Goal: Transaction & Acquisition: Purchase product/service

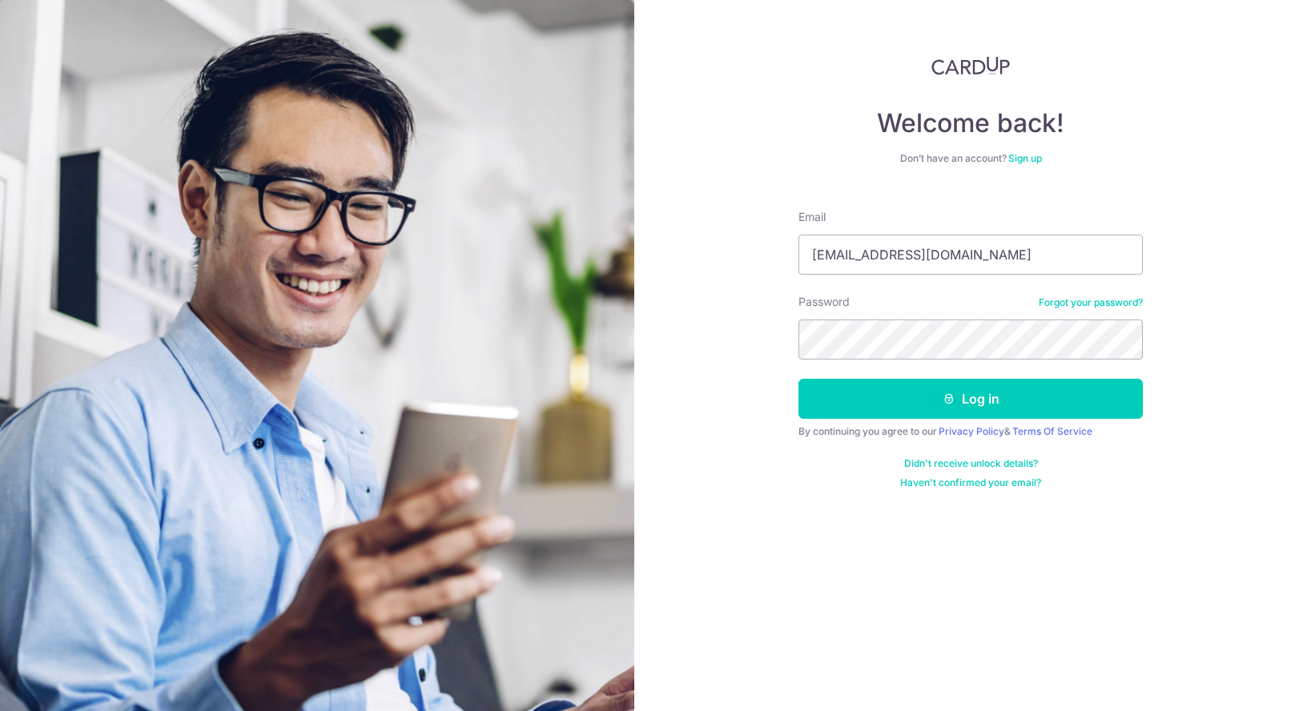
type input "justinczp@hotmail.com"
click at [799, 379] on button "Log in" at bounding box center [971, 399] width 344 height 40
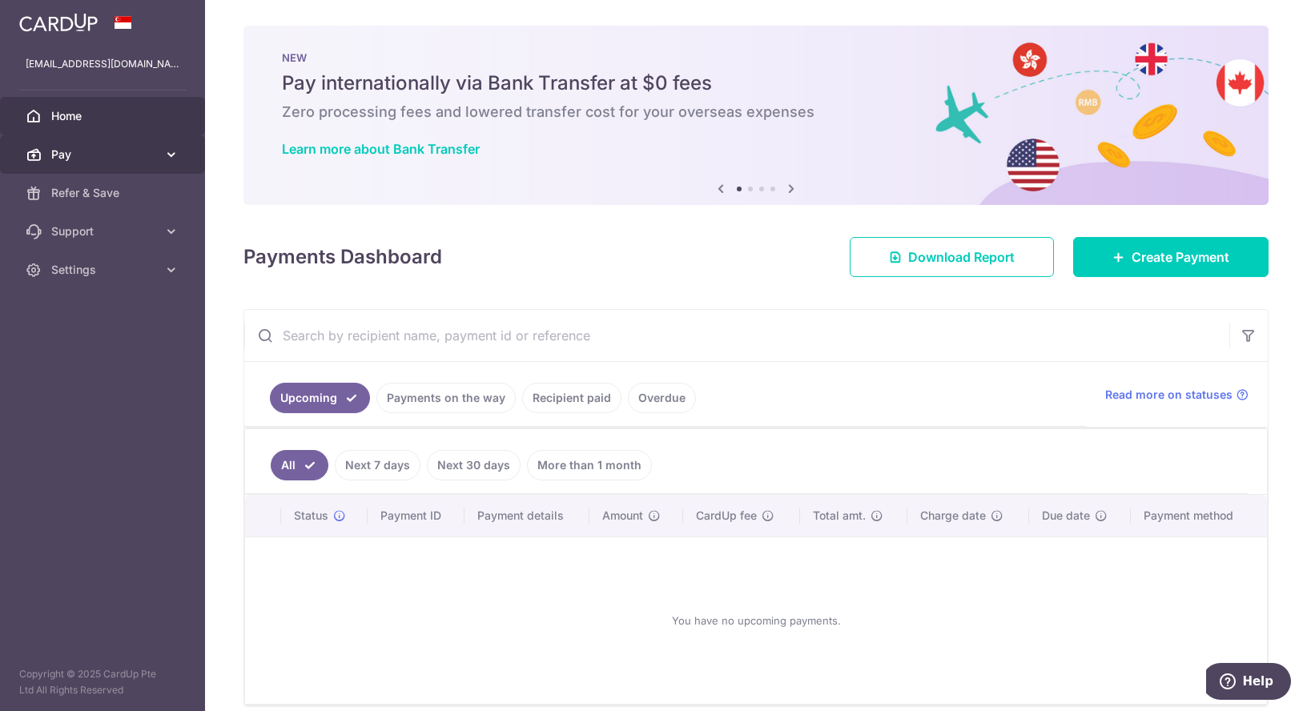
click at [108, 157] on span "Pay" at bounding box center [104, 155] width 106 height 16
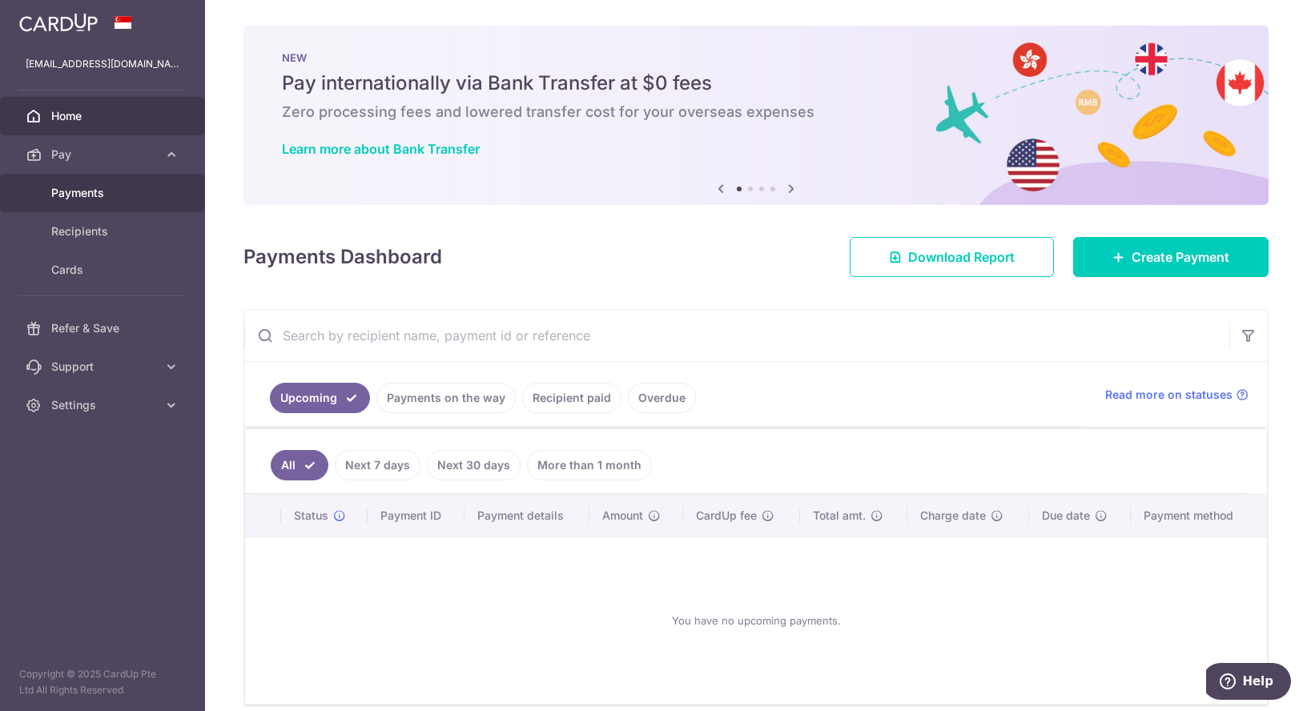
click at [127, 200] on span "Payments" at bounding box center [104, 193] width 106 height 16
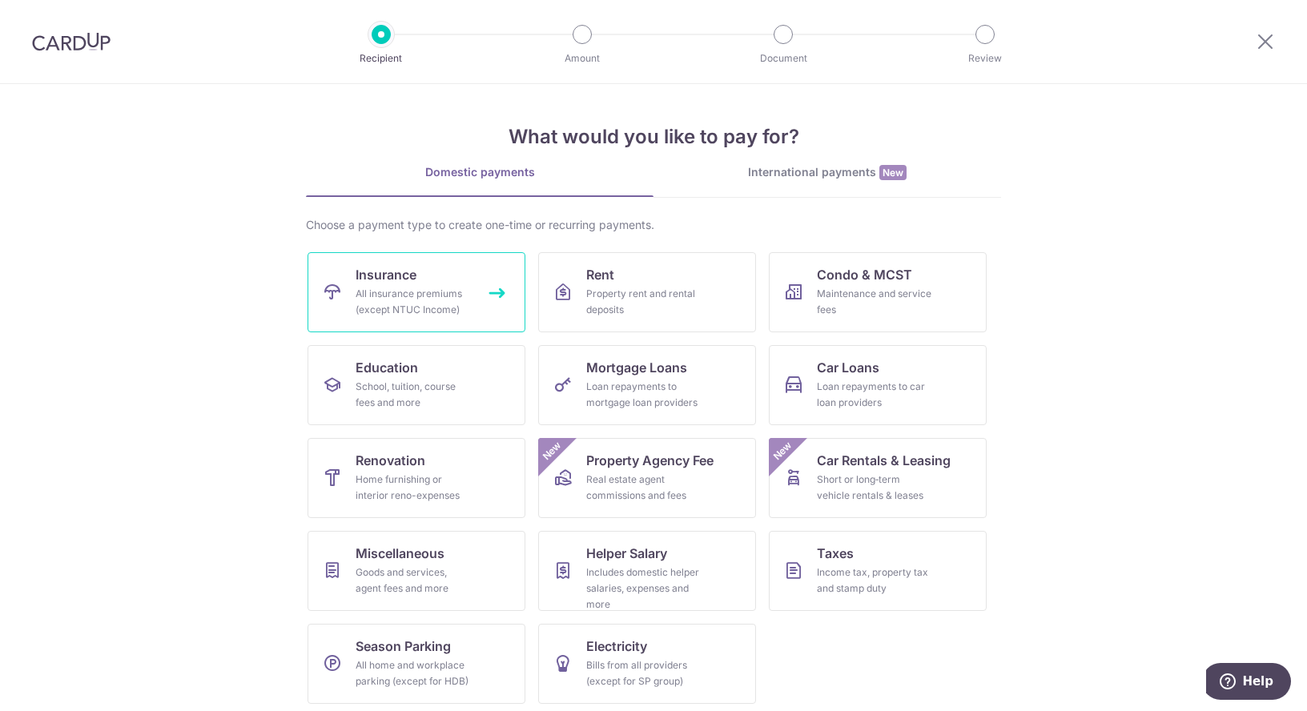
scroll to position [5, 0]
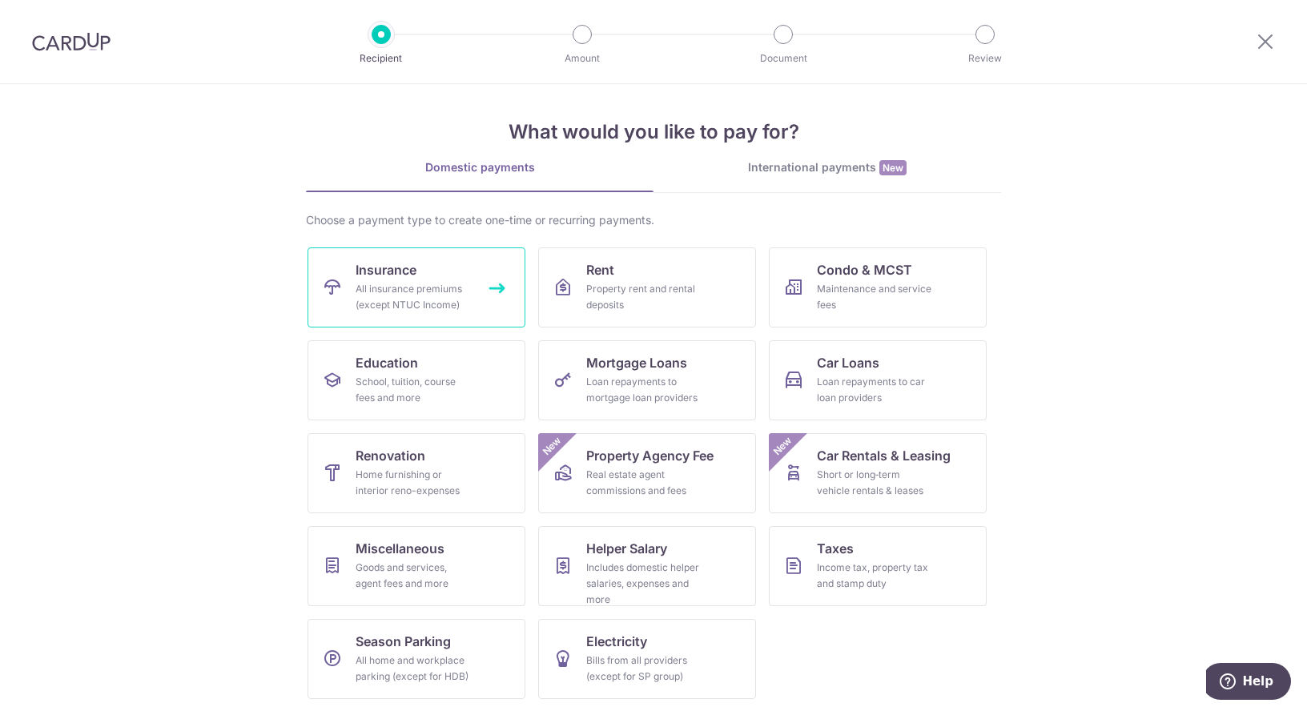
click at [443, 283] on div "All insurance premiums (except NTUC Income)" at bounding box center [413, 297] width 115 height 32
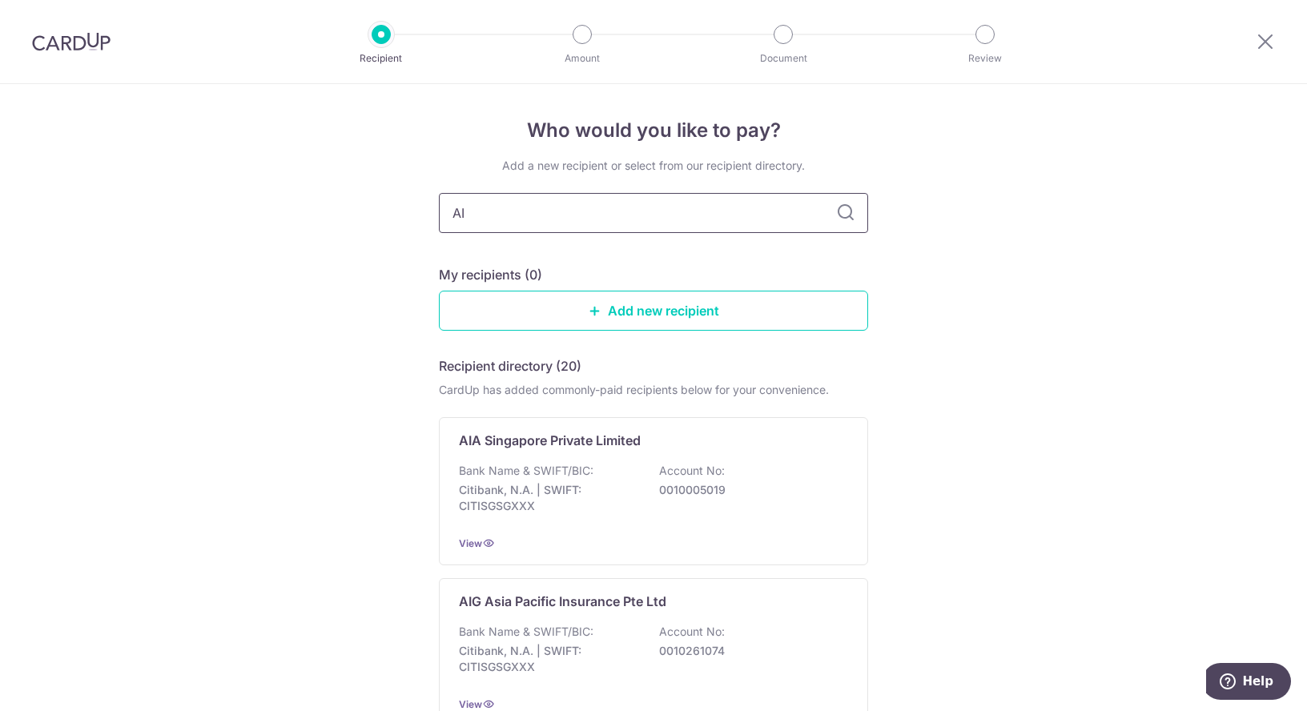
type input "AIA"
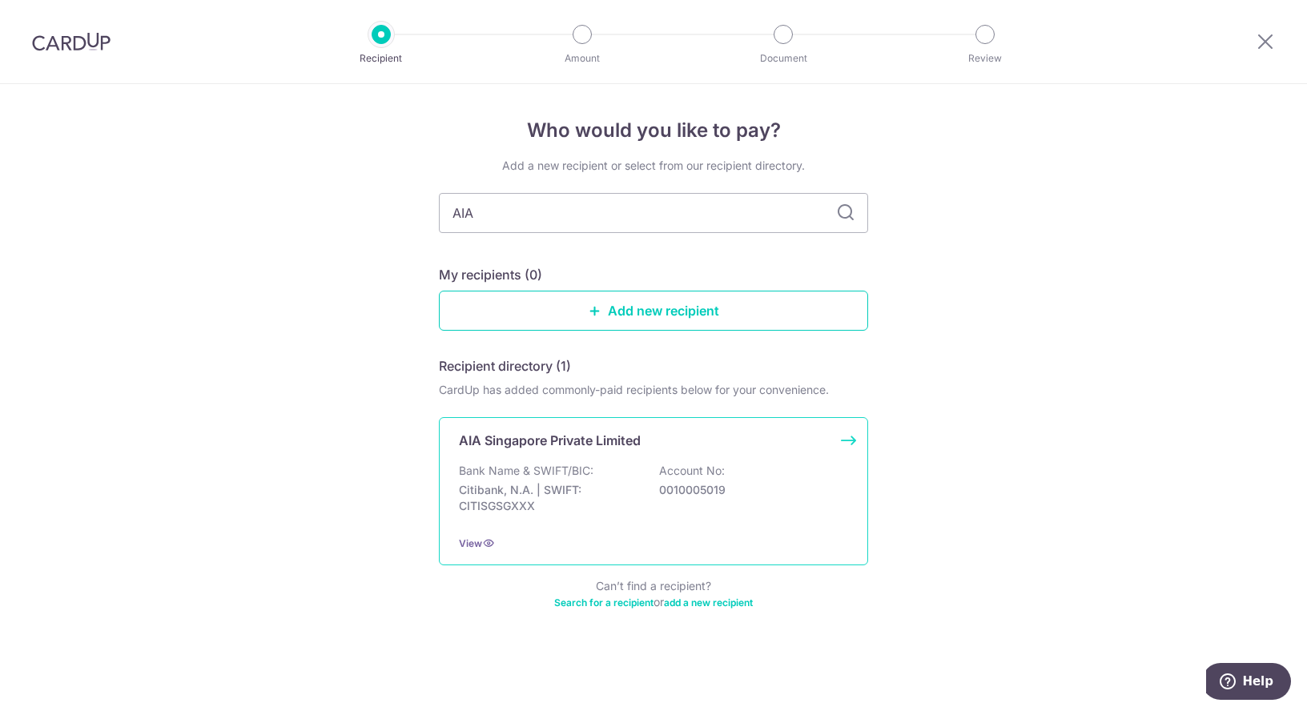
click at [670, 450] on div "AIA Singapore Private Limited Bank Name & SWIFT/BIC: Citibank, N.A. | SWIFT: CI…" at bounding box center [653, 491] width 429 height 148
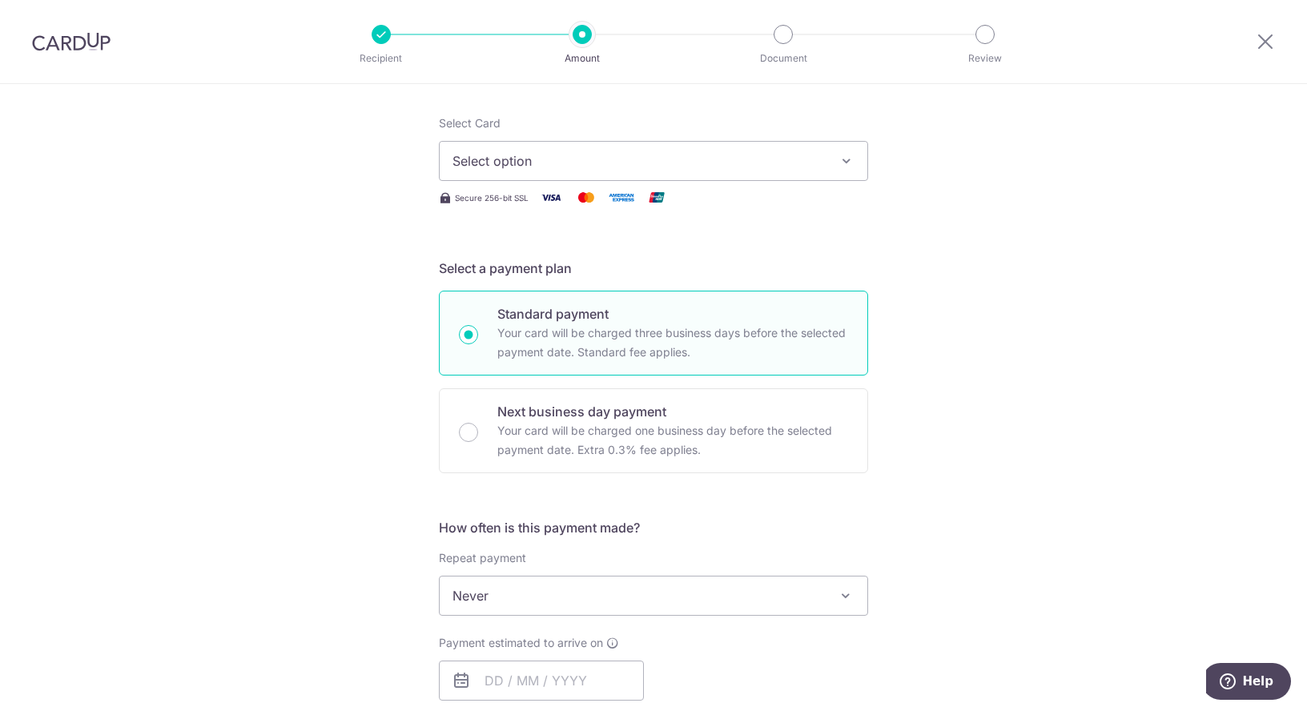
scroll to position [191, 0]
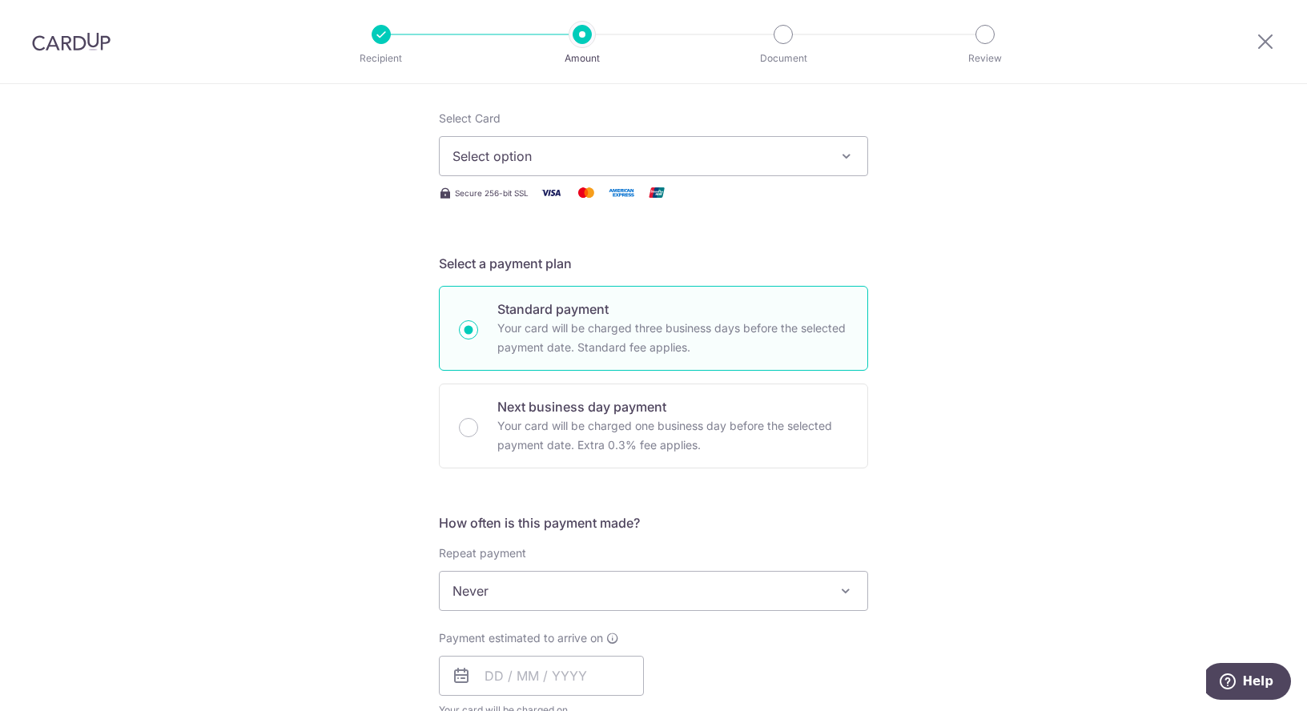
click at [764, 145] on button "Select option" at bounding box center [653, 156] width 429 height 40
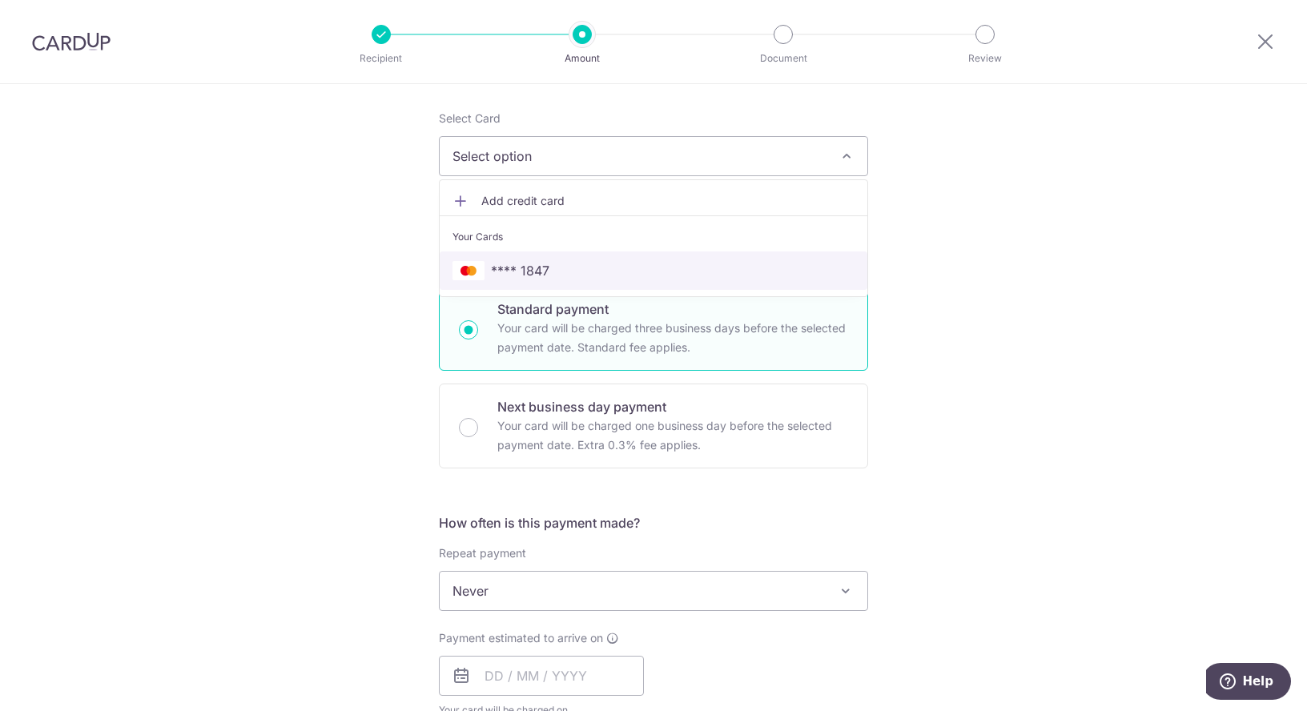
click at [760, 280] on link "**** 1847" at bounding box center [654, 271] width 428 height 38
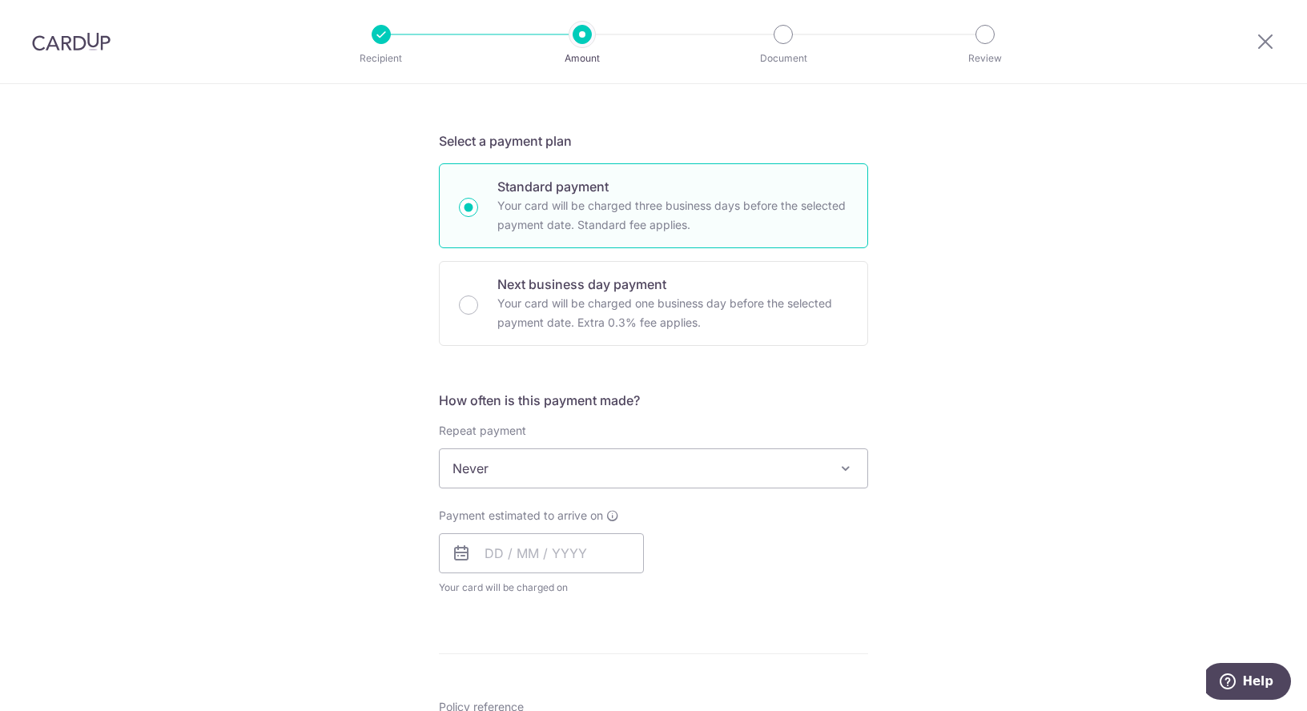
scroll to position [325, 0]
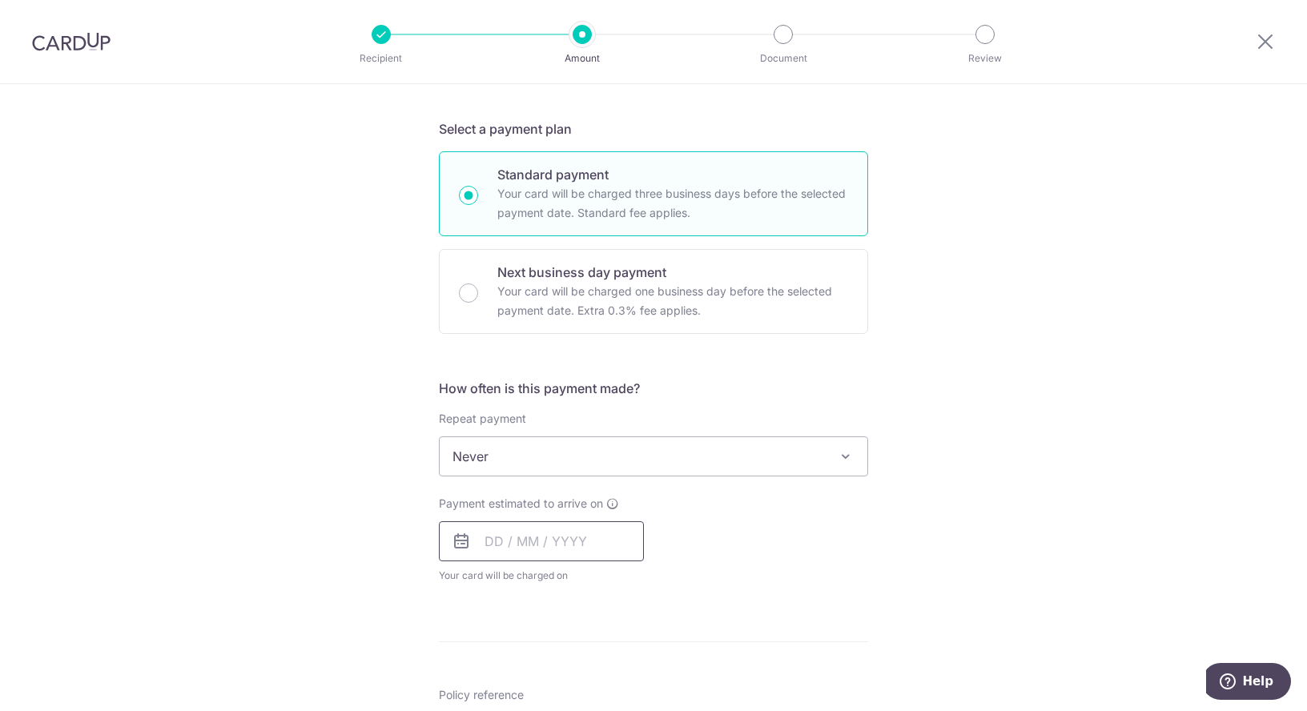
click at [533, 528] on input "text" at bounding box center [541, 541] width 205 height 40
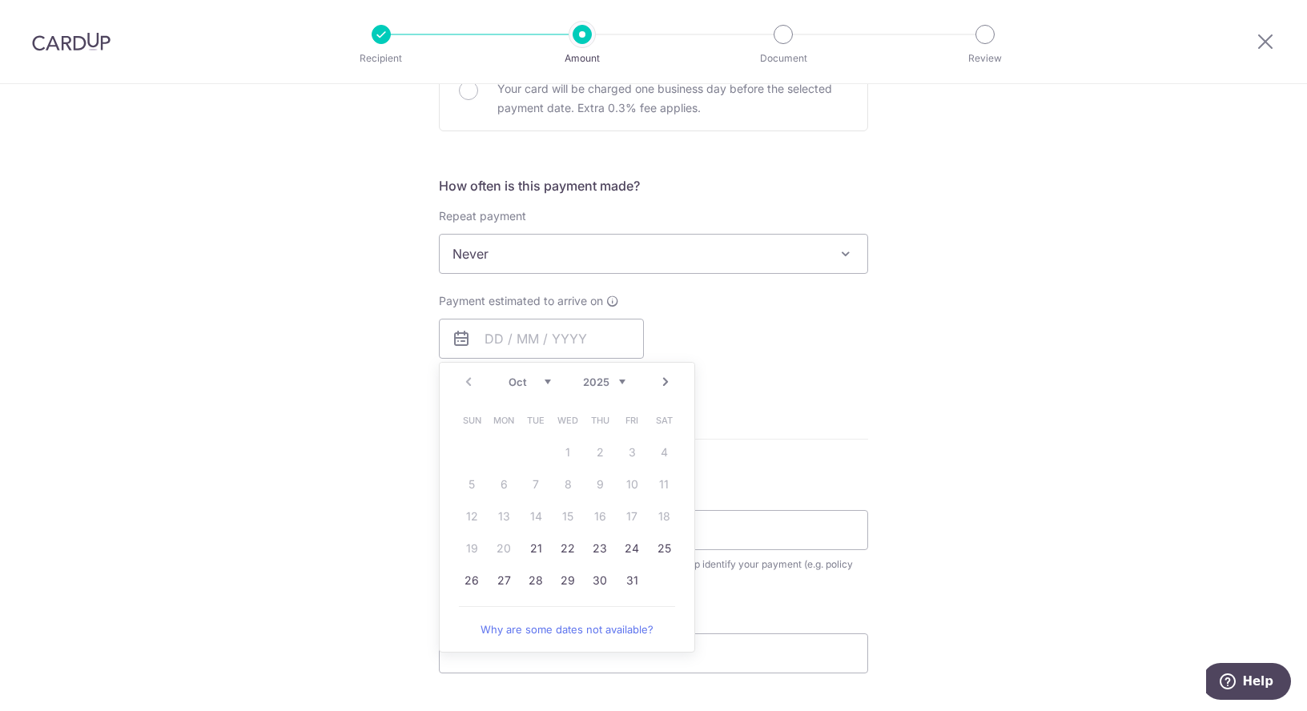
click at [832, 314] on div "Payment estimated to arrive on Prev Next Oct Nov Dec 2025 2026 2027 2028 2029 2…" at bounding box center [653, 337] width 449 height 88
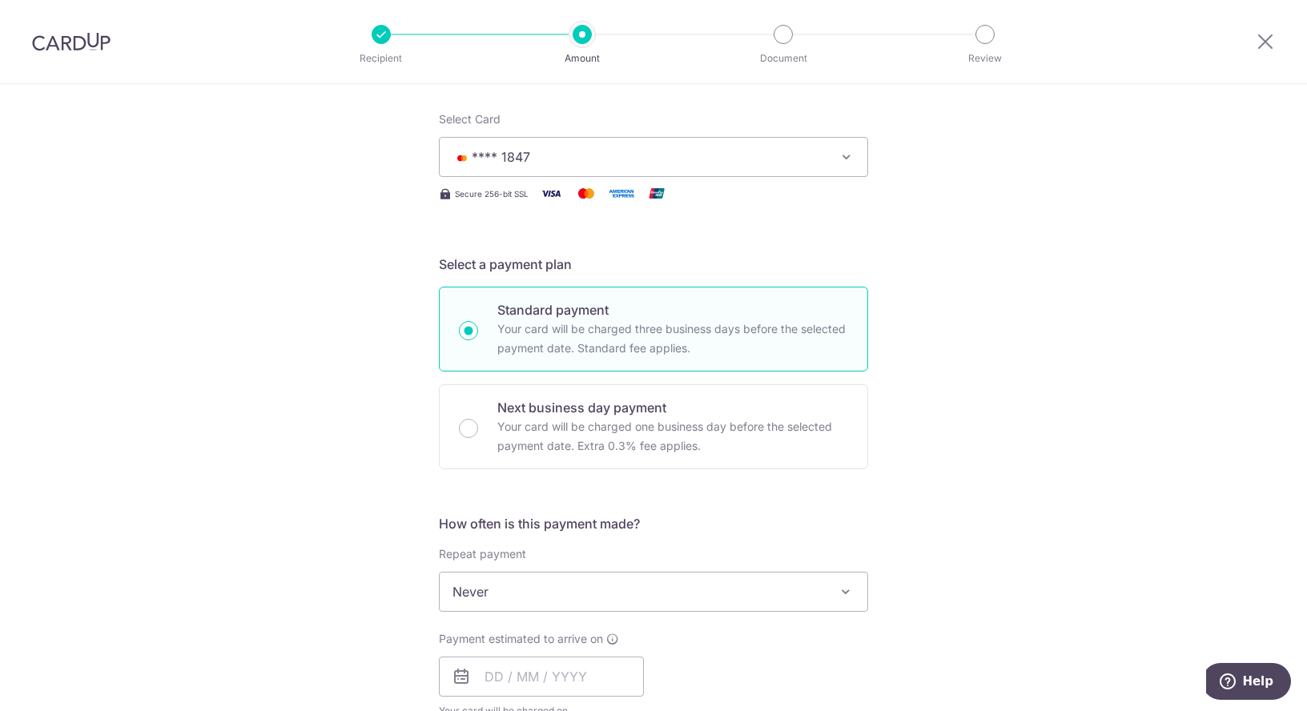
scroll to position [183, 0]
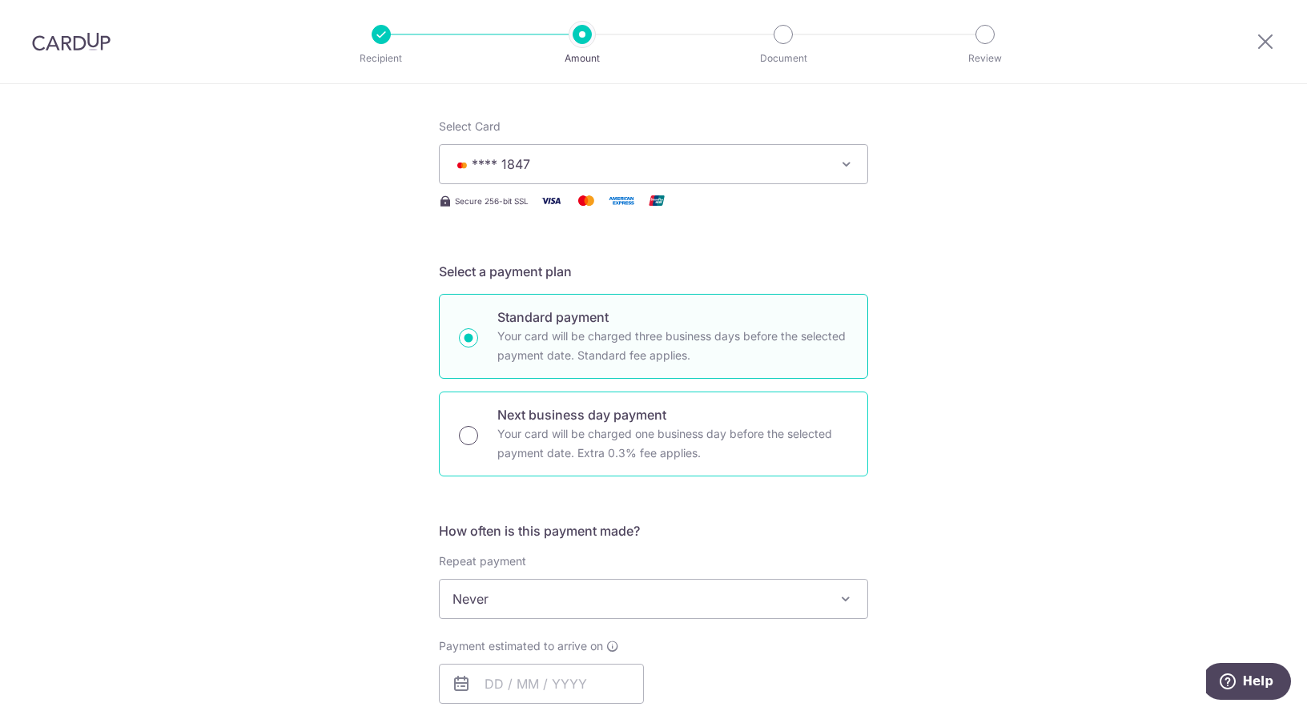
click at [469, 442] on input "Next business day payment Your card will be charged one business day before the…" at bounding box center [468, 435] width 19 height 19
radio input "true"
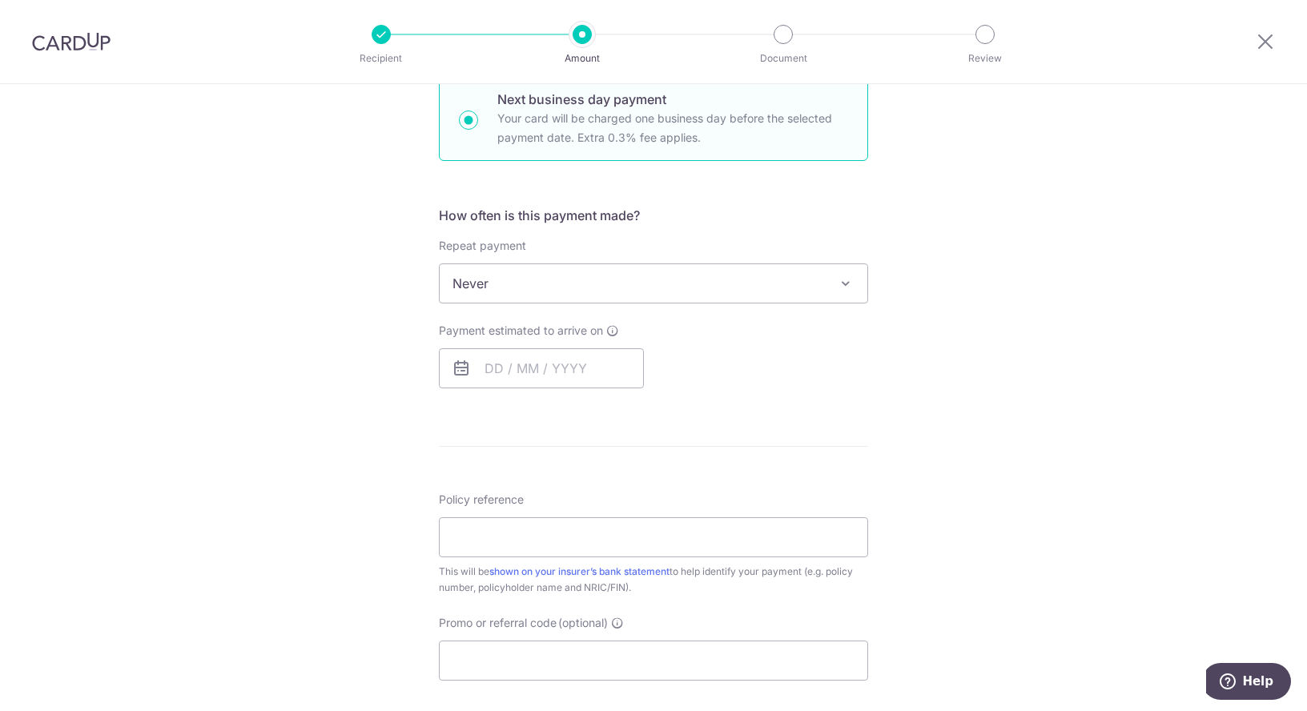
scroll to position [526, 0]
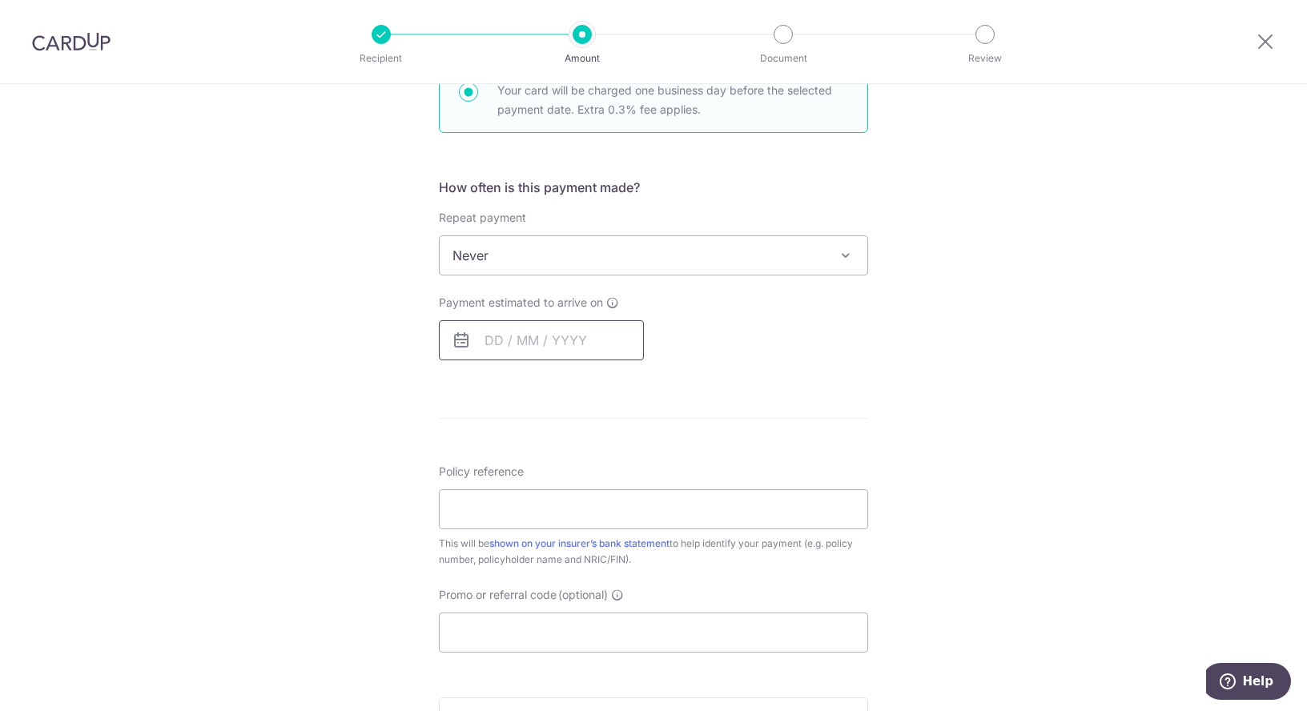
click at [564, 350] on input "text" at bounding box center [541, 340] width 205 height 40
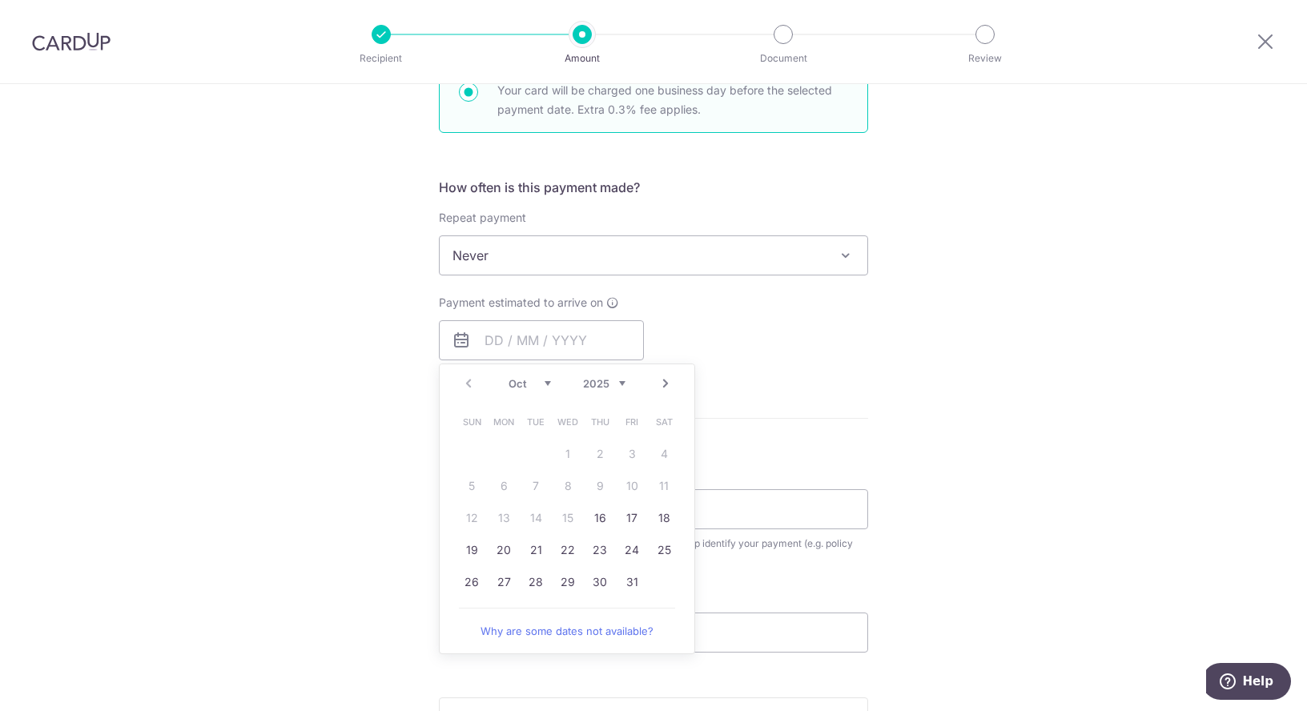
click at [910, 256] on div "Tell us more about your payment Enter payment amount SGD Select Card **** 1847 …" at bounding box center [653, 310] width 1307 height 1504
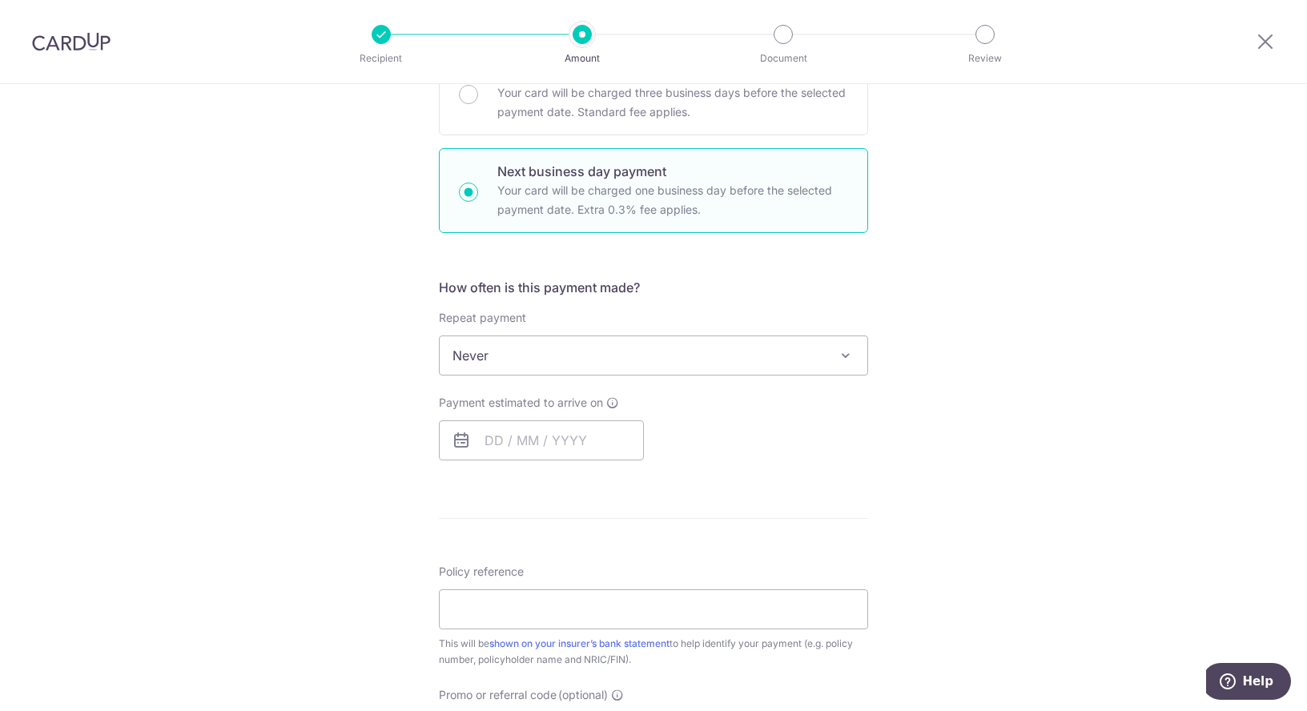
scroll to position [405, 0]
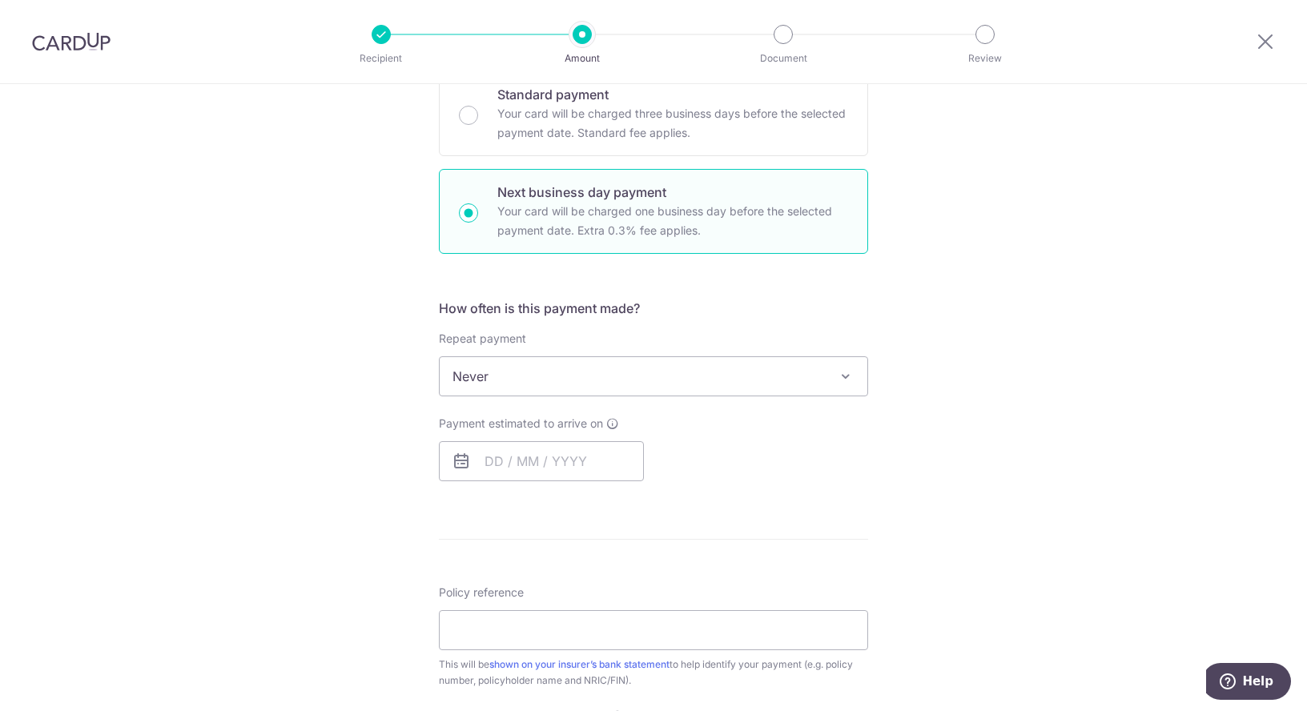
click at [785, 399] on div "How often is this payment made? Repeat payment Never Every week Every month Eve…" at bounding box center [653, 396] width 429 height 195
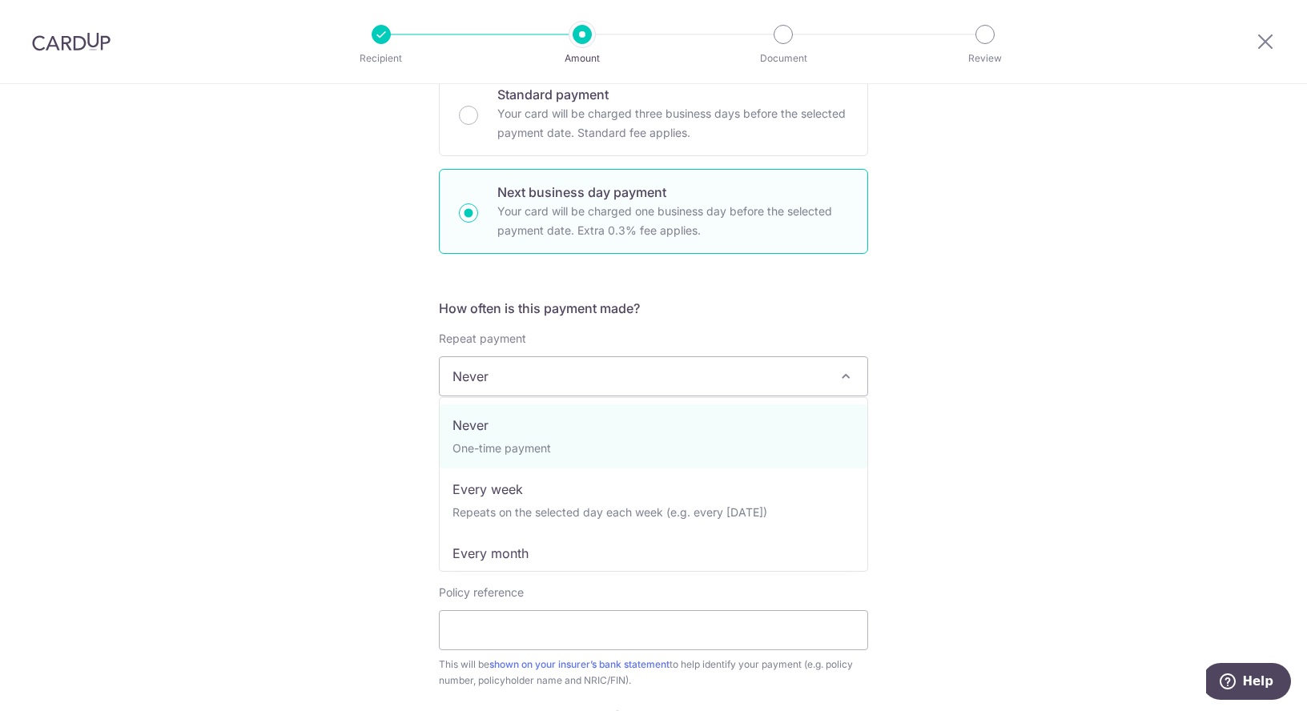
click at [761, 377] on span "Never" at bounding box center [654, 376] width 428 height 38
click at [932, 344] on div "Tell us more about your payment Enter payment amount SGD Select Card **** 1847 …" at bounding box center [653, 431] width 1307 height 1504
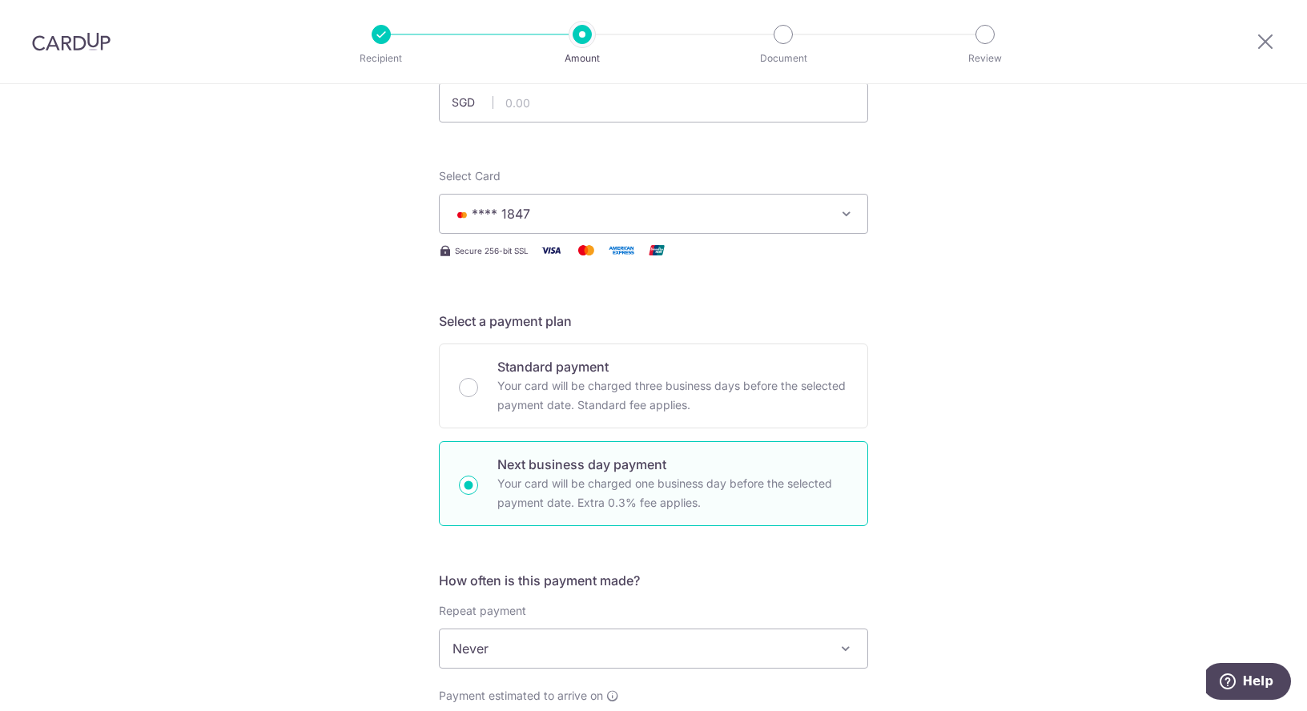
scroll to position [0, 0]
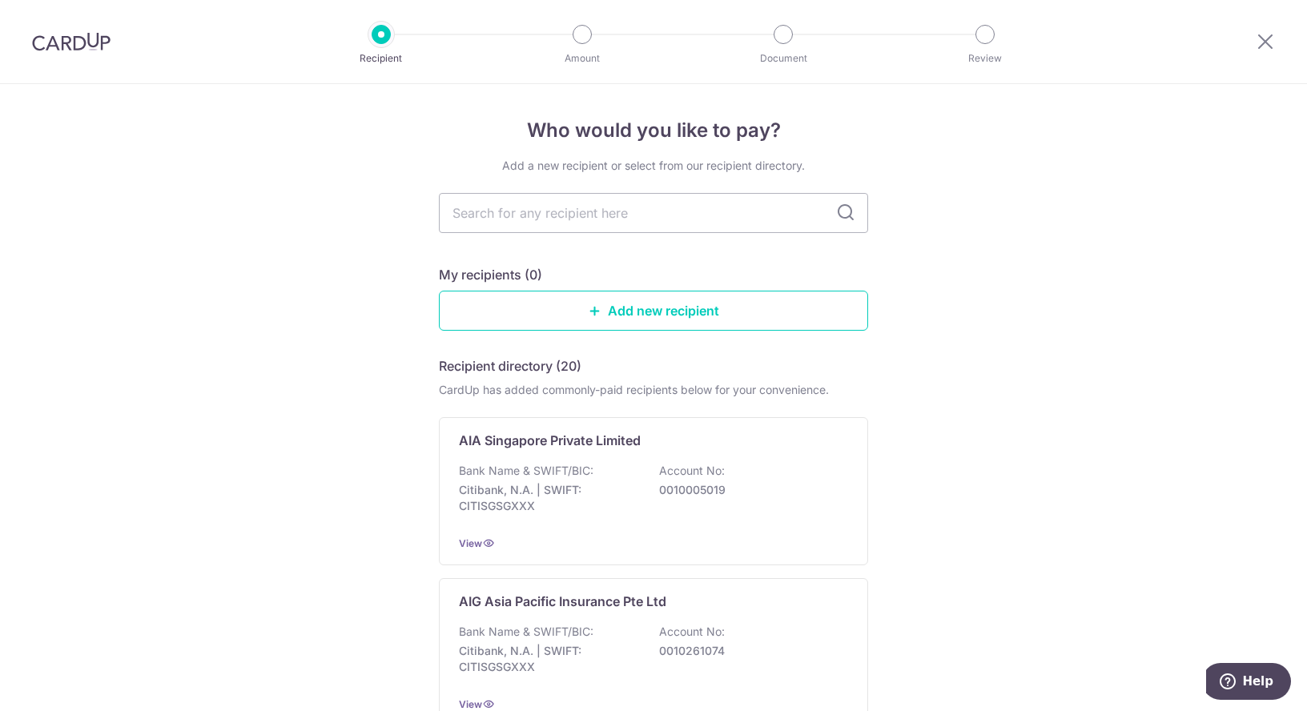
click at [87, 46] on img at bounding box center [71, 41] width 78 height 19
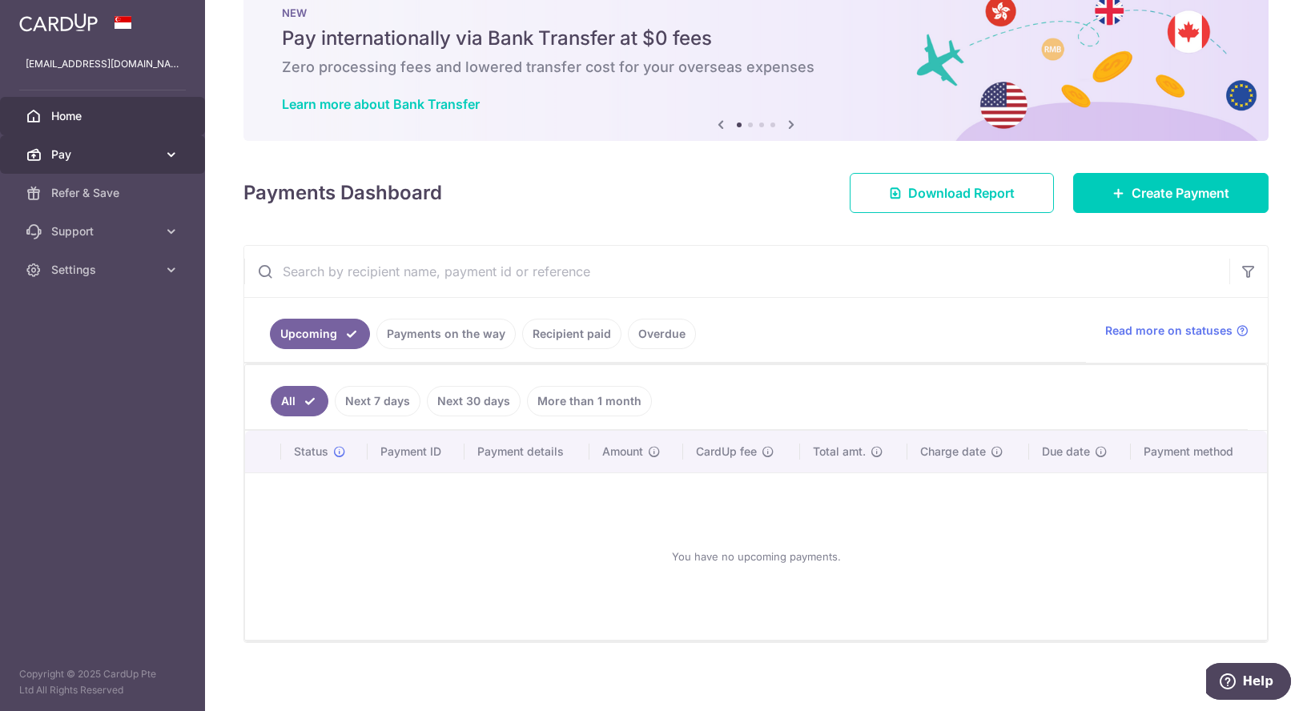
click at [181, 167] on link "Pay" at bounding box center [102, 154] width 205 height 38
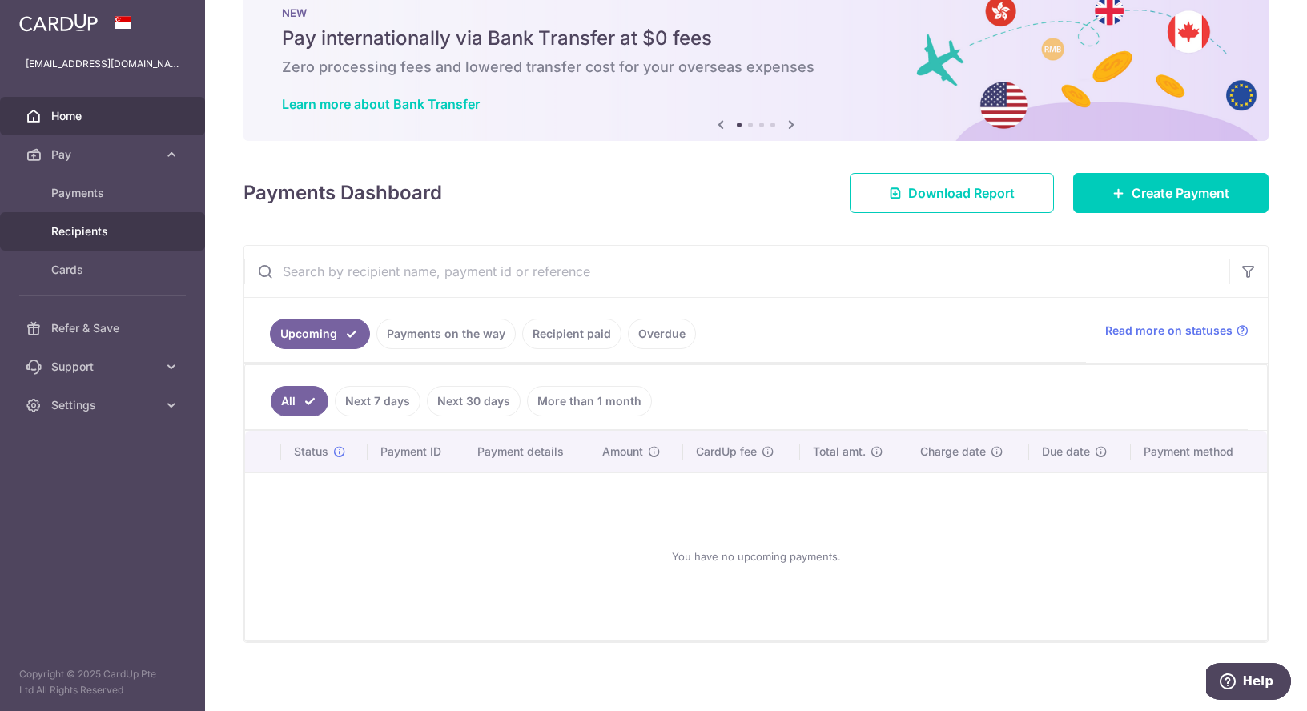
click at [93, 241] on link "Recipients" at bounding box center [102, 231] width 205 height 38
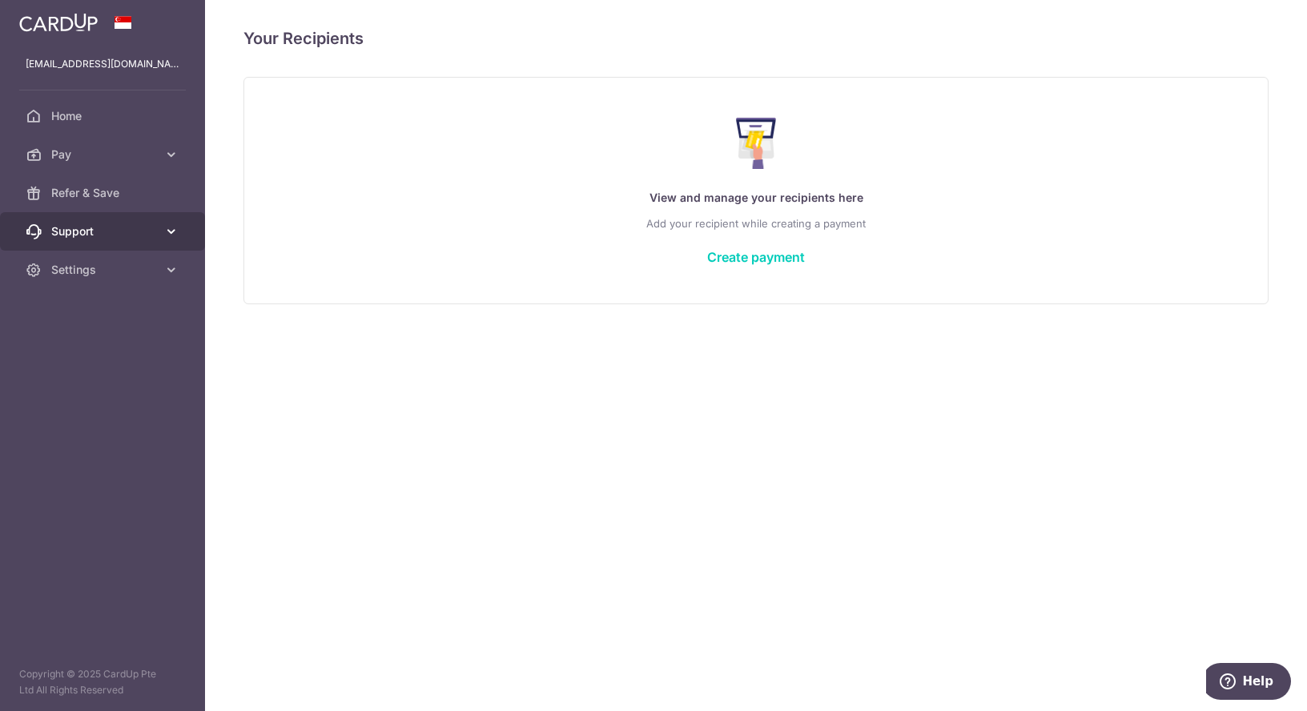
click at [166, 231] on icon at bounding box center [171, 231] width 16 height 16
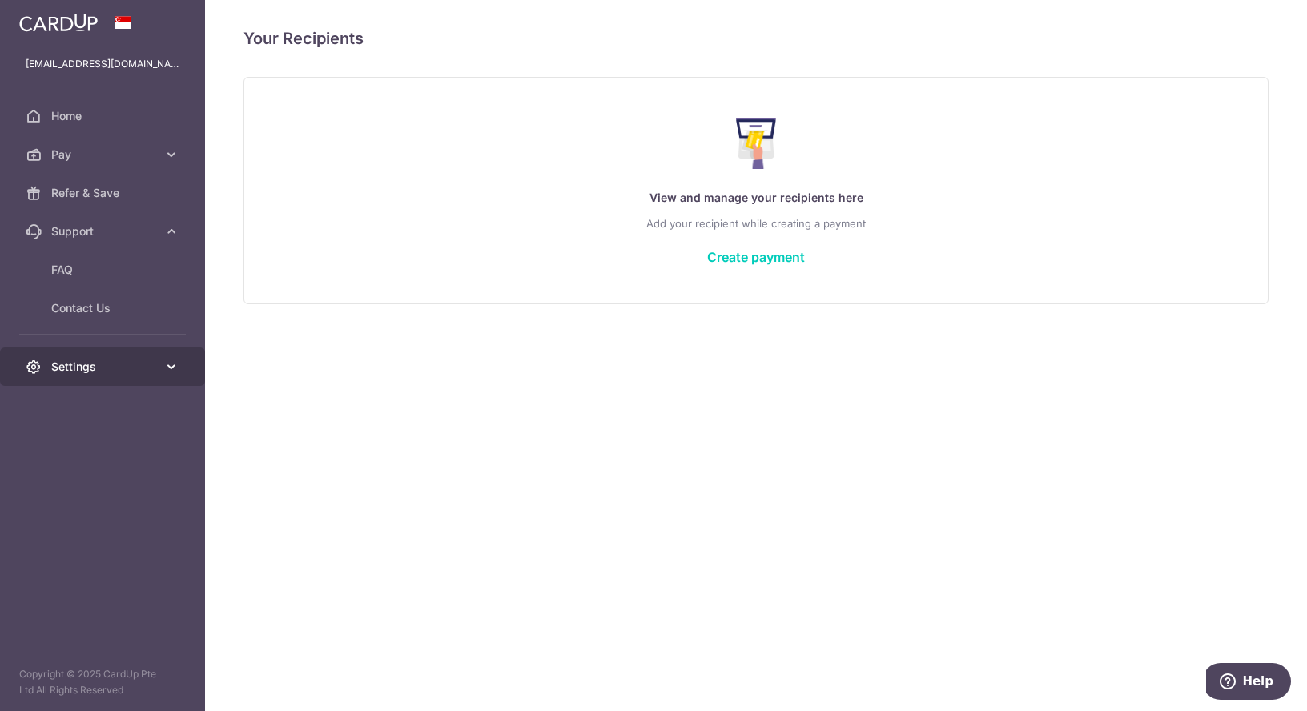
click at [36, 368] on icon at bounding box center [34, 367] width 16 height 16
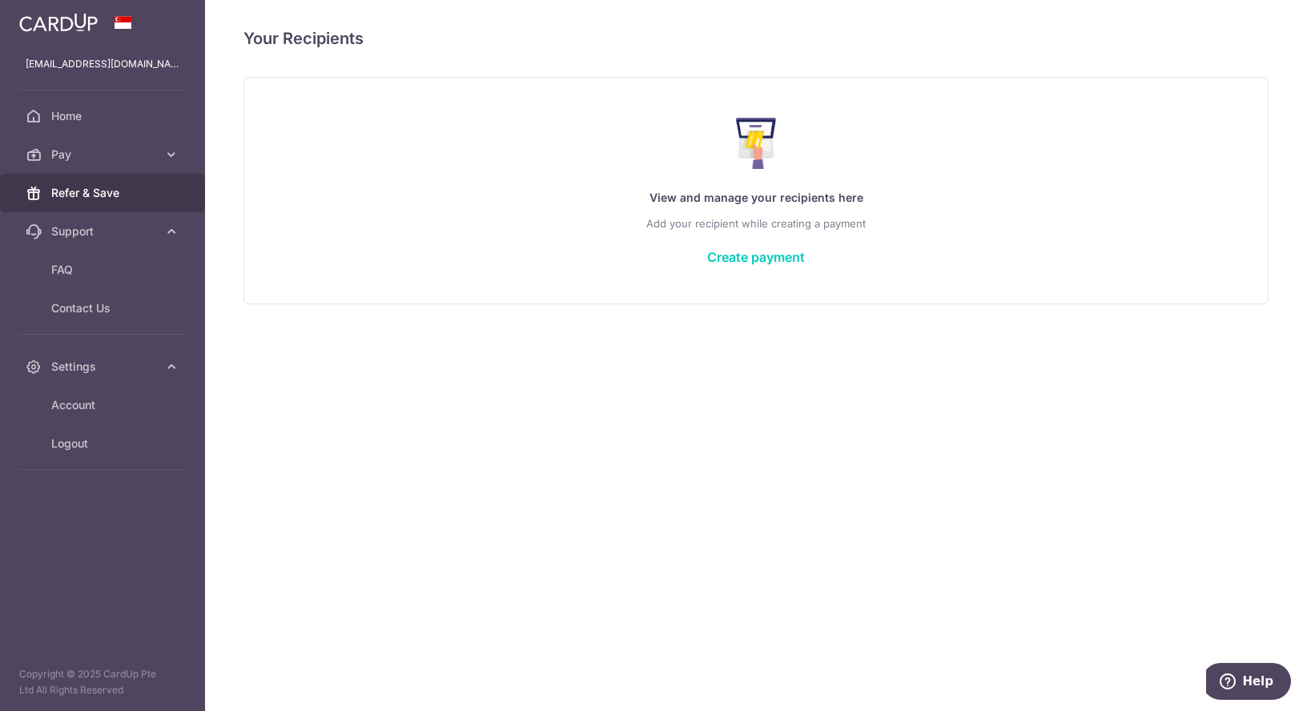
click at [99, 186] on span "Refer & Save" at bounding box center [104, 193] width 106 height 16
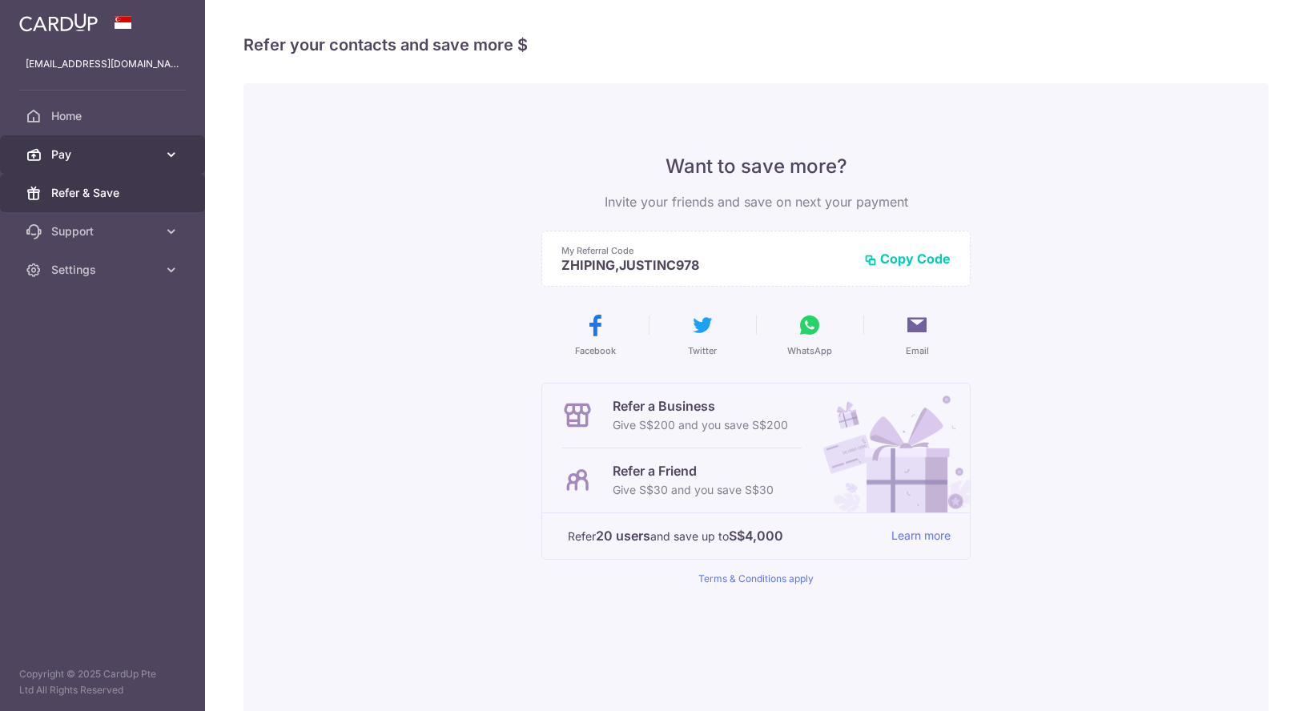
click at [118, 159] on span "Pay" at bounding box center [104, 155] width 106 height 16
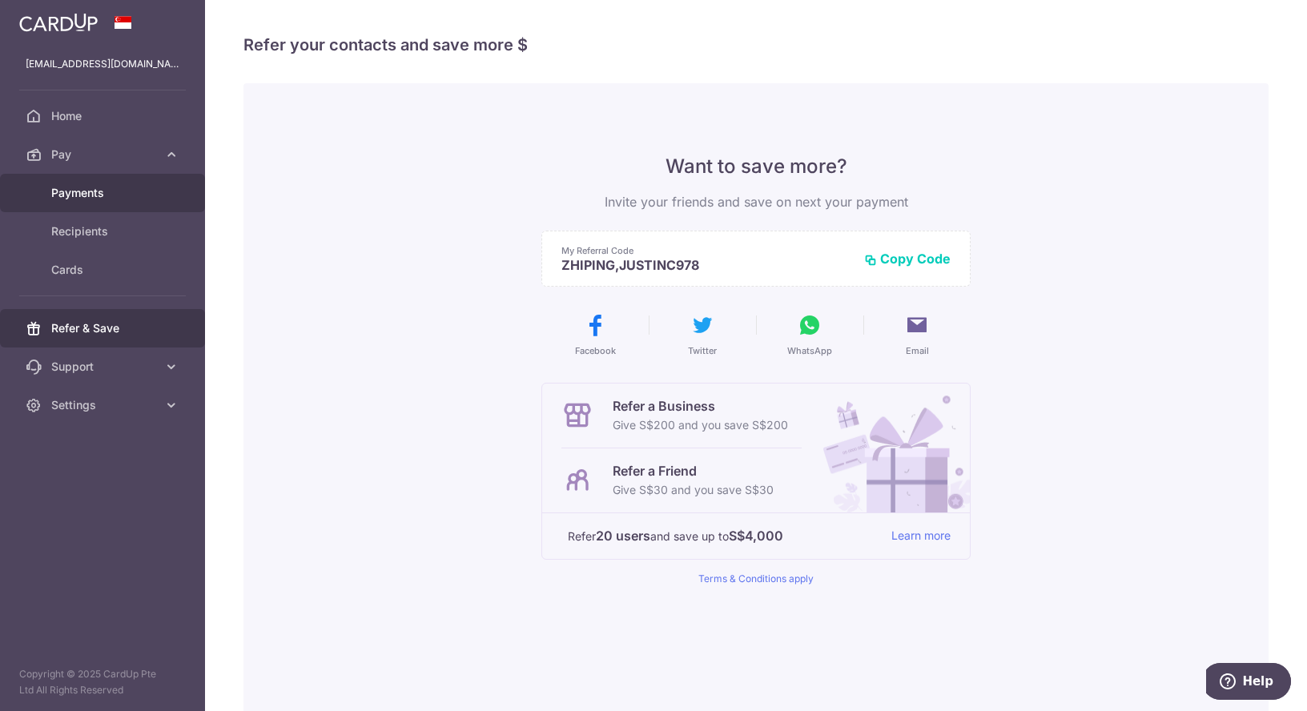
click at [101, 187] on span "Payments" at bounding box center [104, 193] width 106 height 16
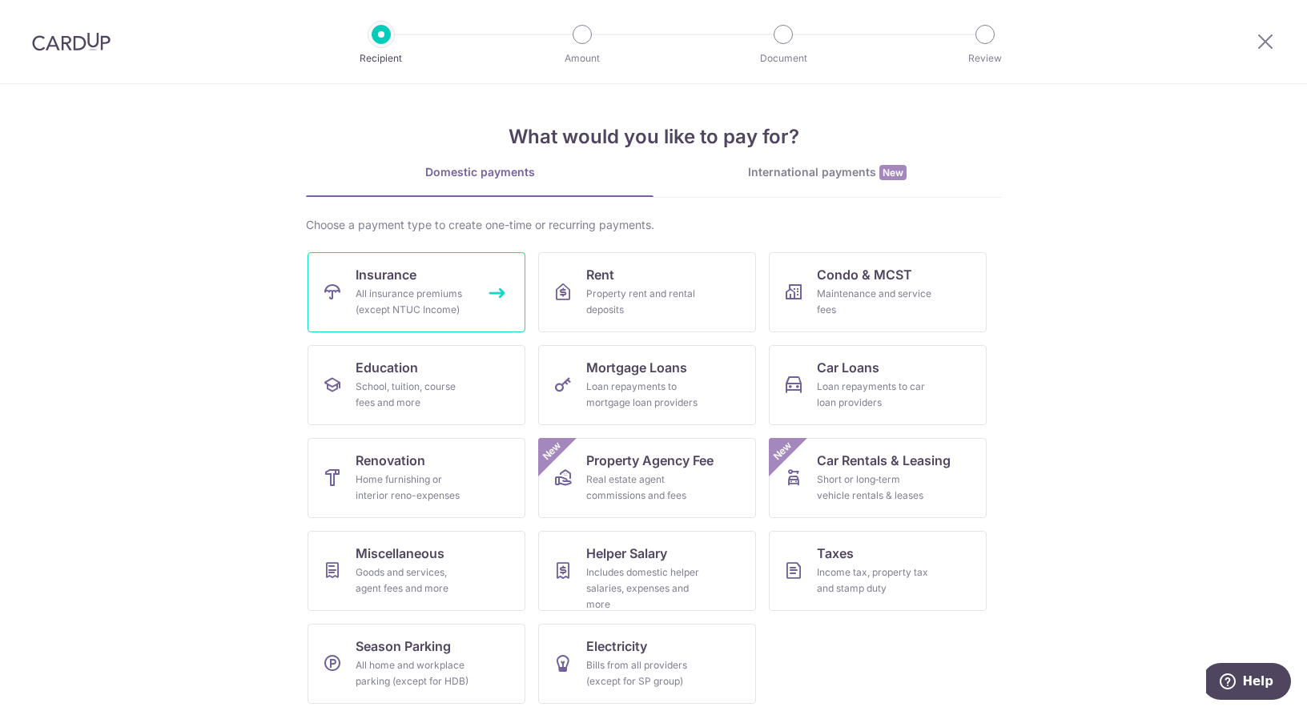
click at [396, 271] on span "Insurance" at bounding box center [386, 274] width 61 height 19
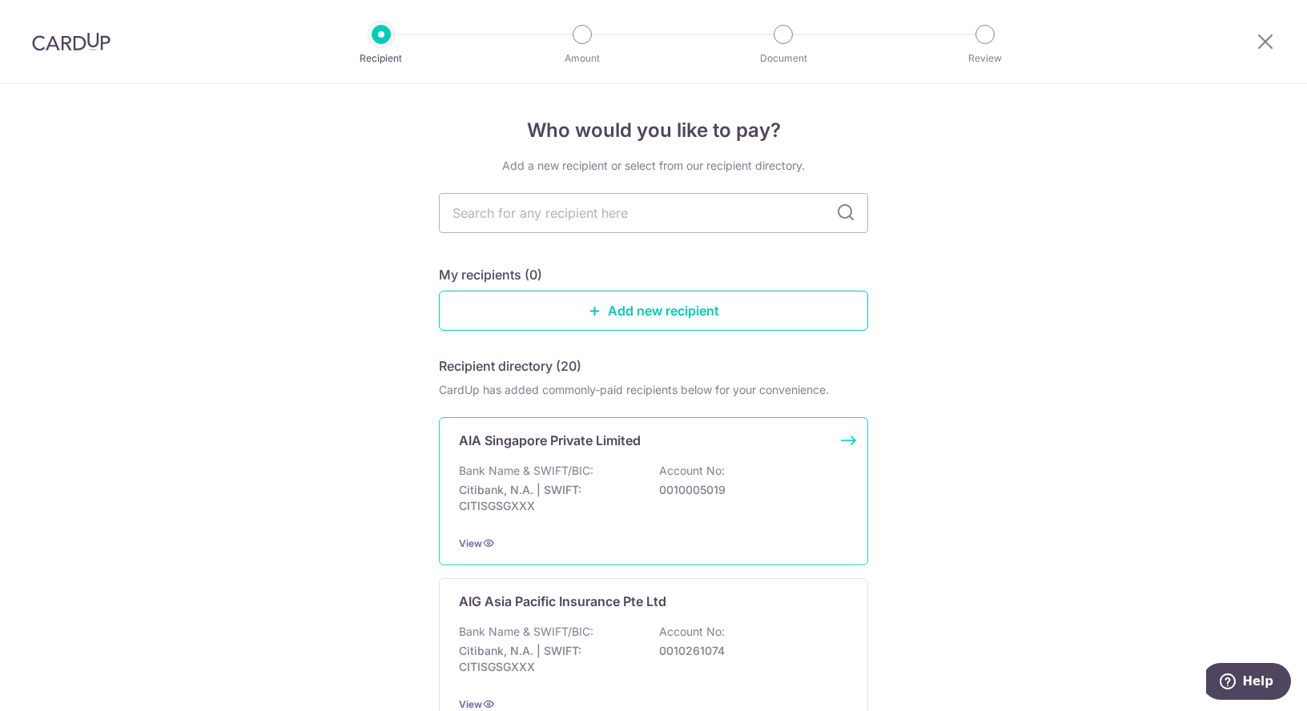
click at [601, 486] on p "Citibank, N.A. | SWIFT: CITISGSGXXX" at bounding box center [548, 498] width 179 height 32
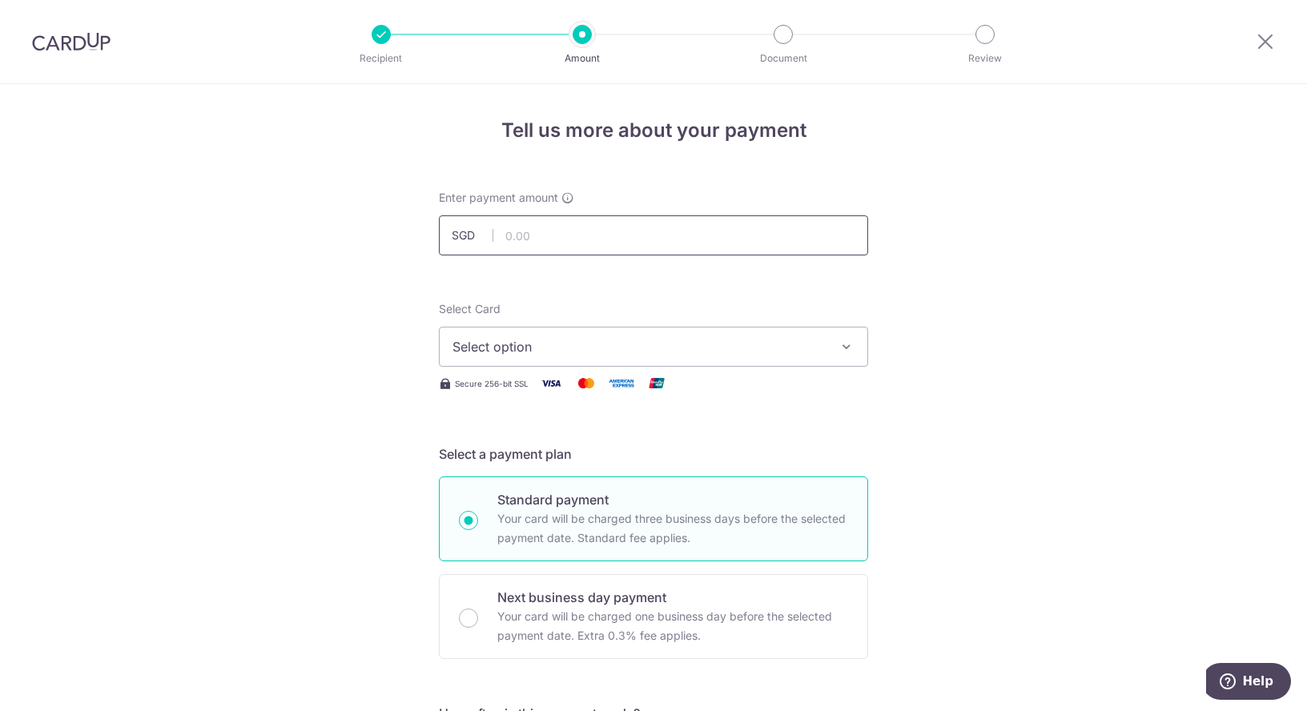
scroll to position [231, 0]
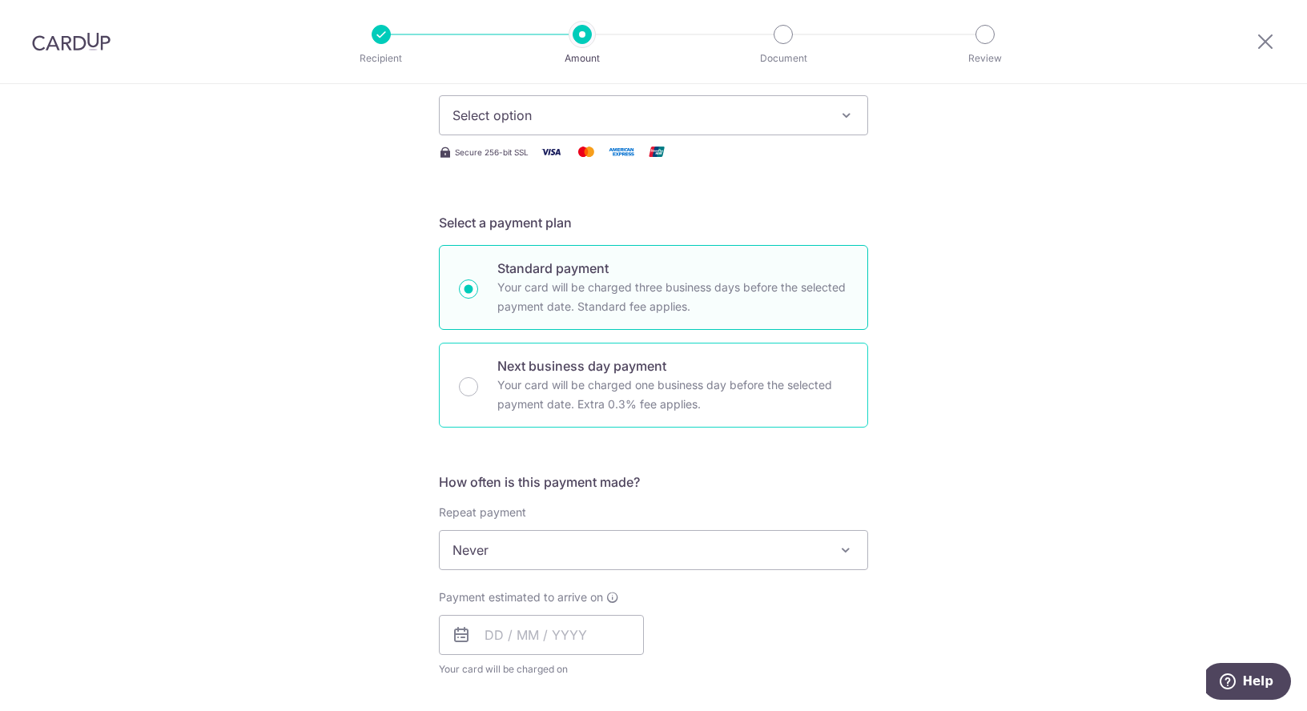
click at [551, 396] on p "Your card will be charged one business day before the selected payment date. Ex…" at bounding box center [672, 395] width 351 height 38
click at [478, 396] on input "Next business day payment Your card will be charged one business day before the…" at bounding box center [468, 386] width 19 height 19
radio input "false"
radio input "true"
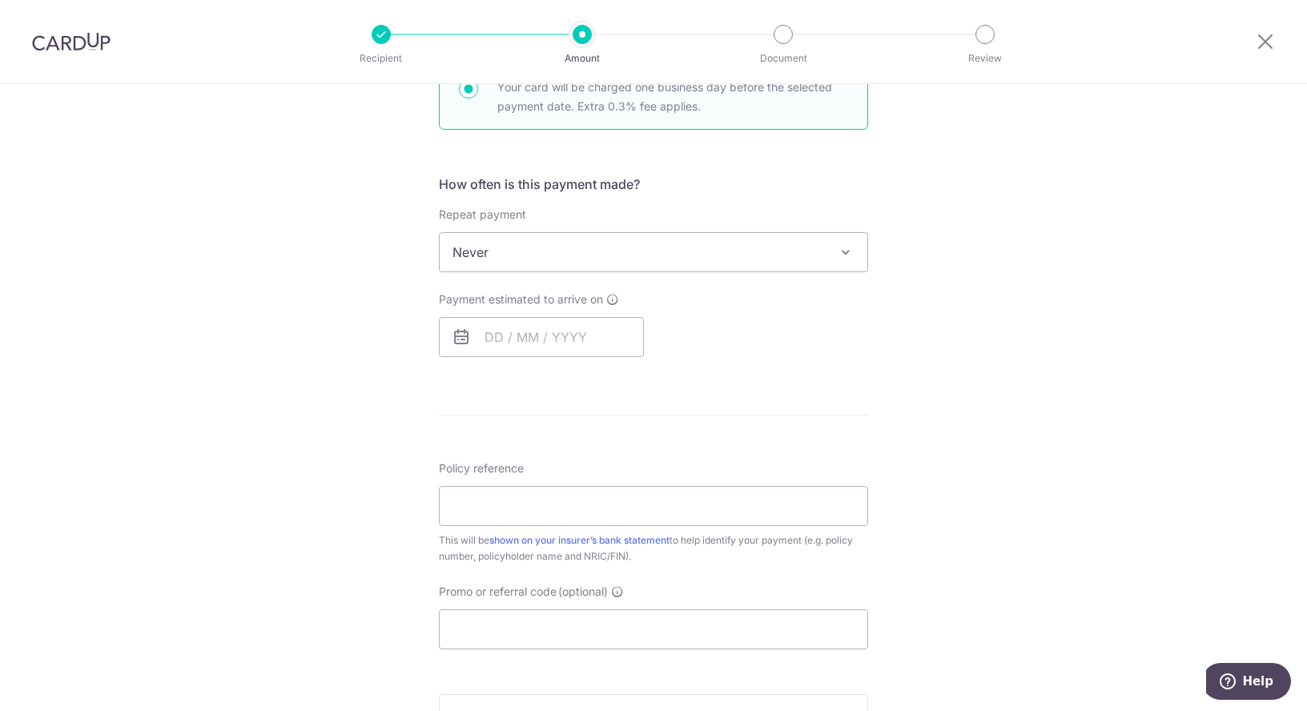
scroll to position [561, 0]
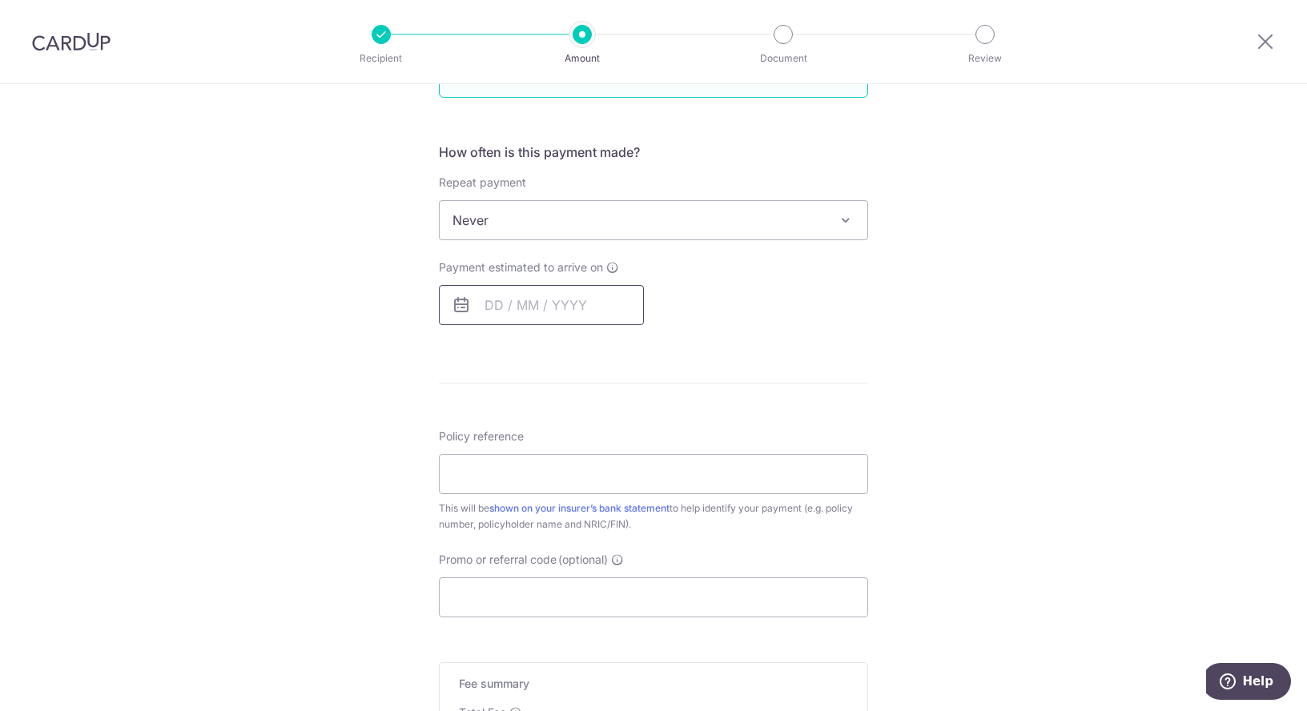
click at [540, 304] on input "text" at bounding box center [541, 305] width 205 height 40
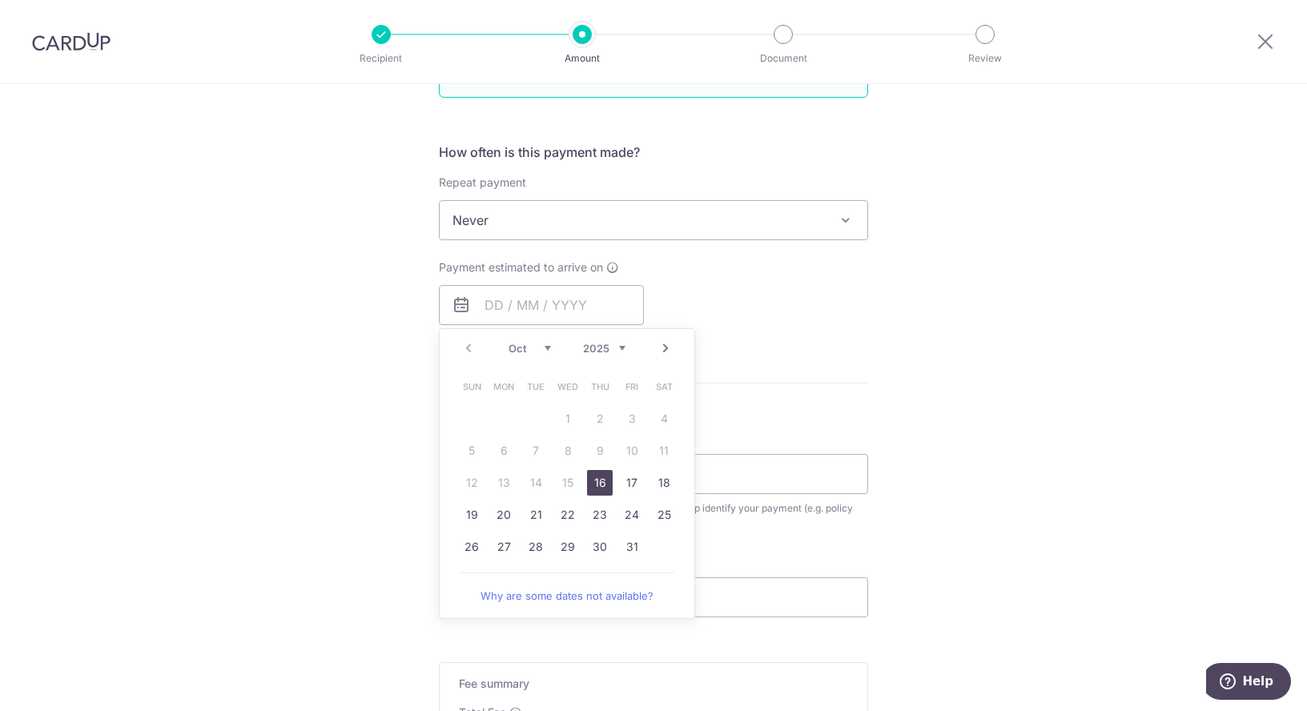
click at [598, 479] on link "16" at bounding box center [600, 483] width 26 height 26
type input "16/10/2025"
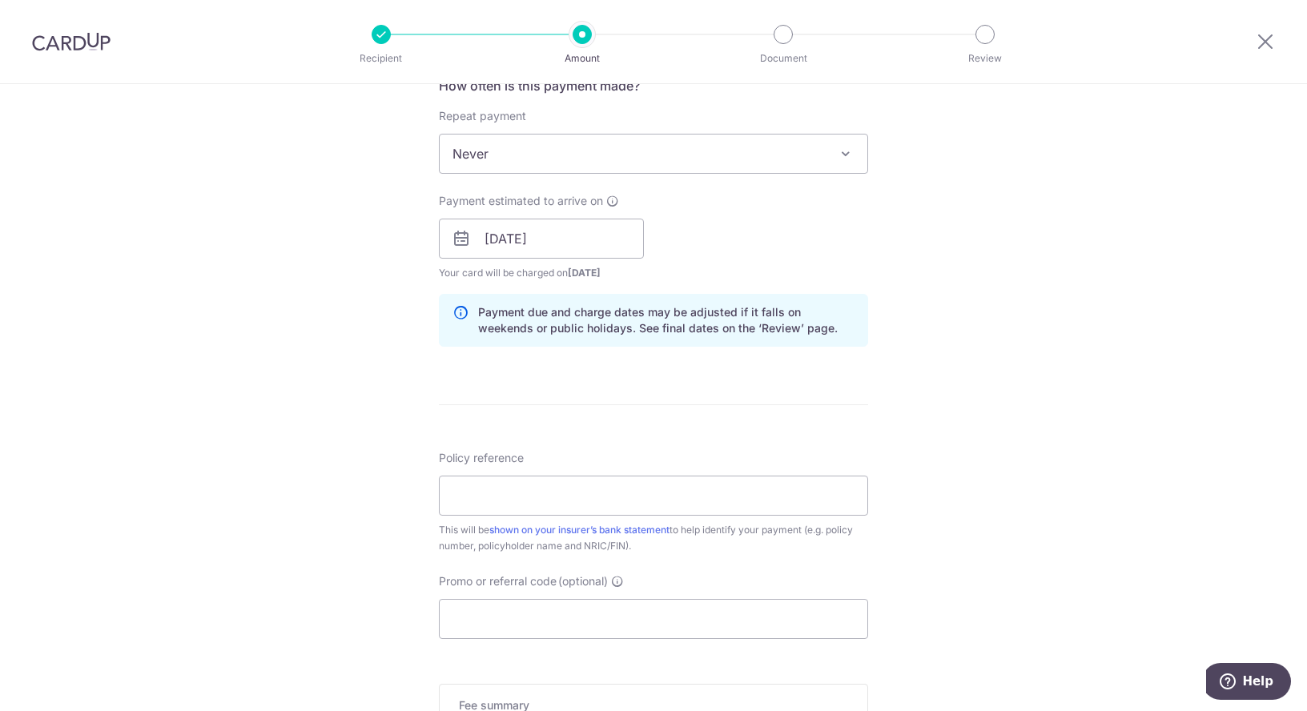
scroll to position [704, 0]
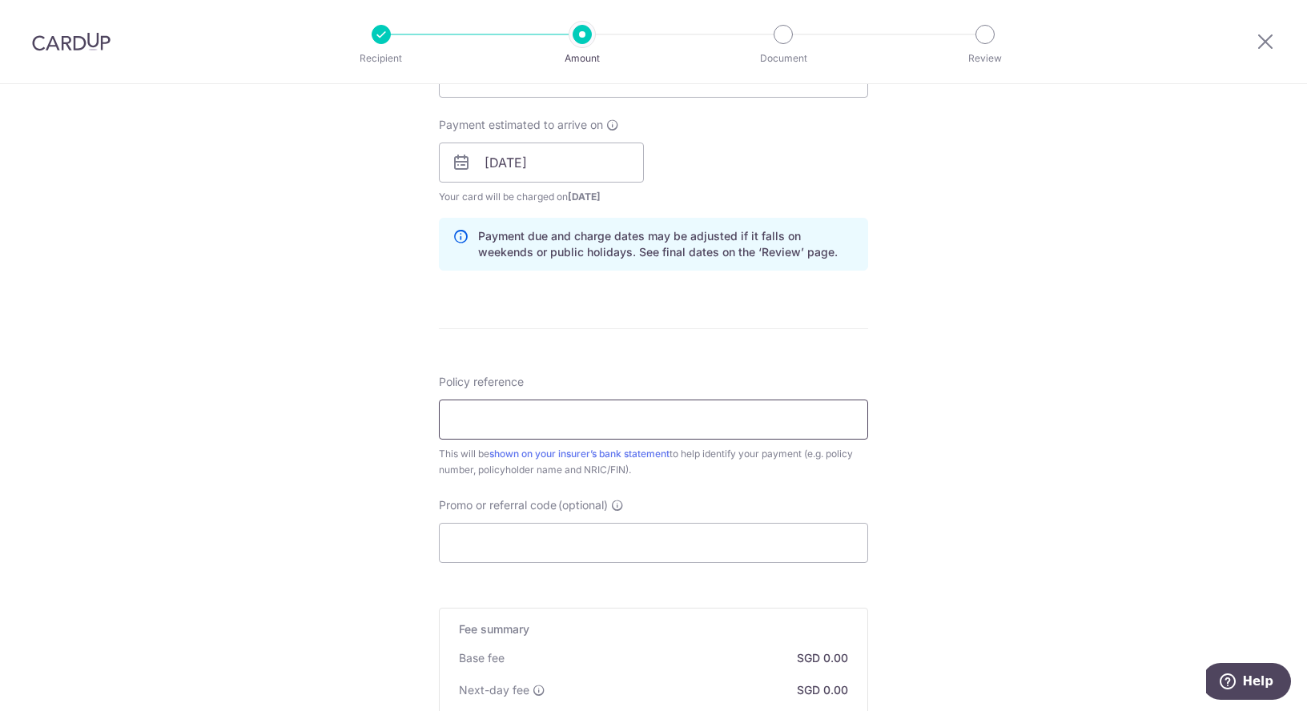
click at [573, 421] on input "Policy reference" at bounding box center [653, 420] width 429 height 40
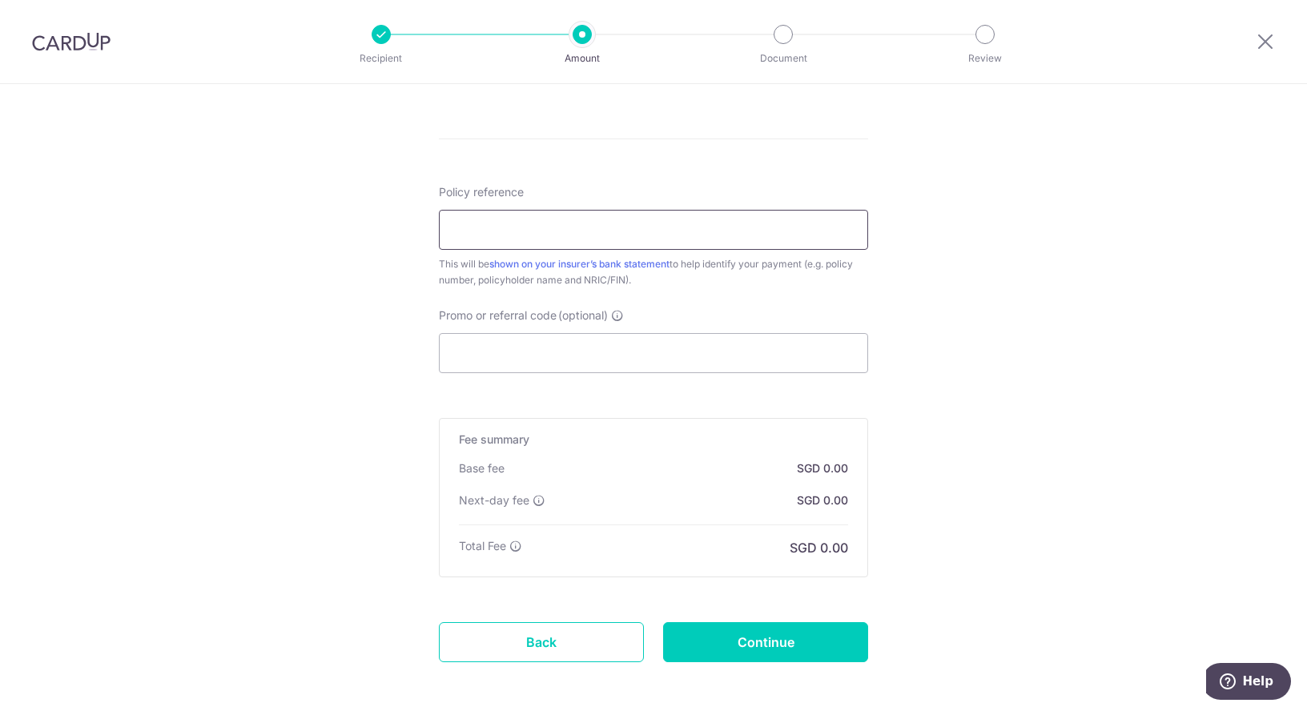
scroll to position [894, 0]
click at [533, 352] on input "Promo or referral code (optional)" at bounding box center [653, 353] width 429 height 40
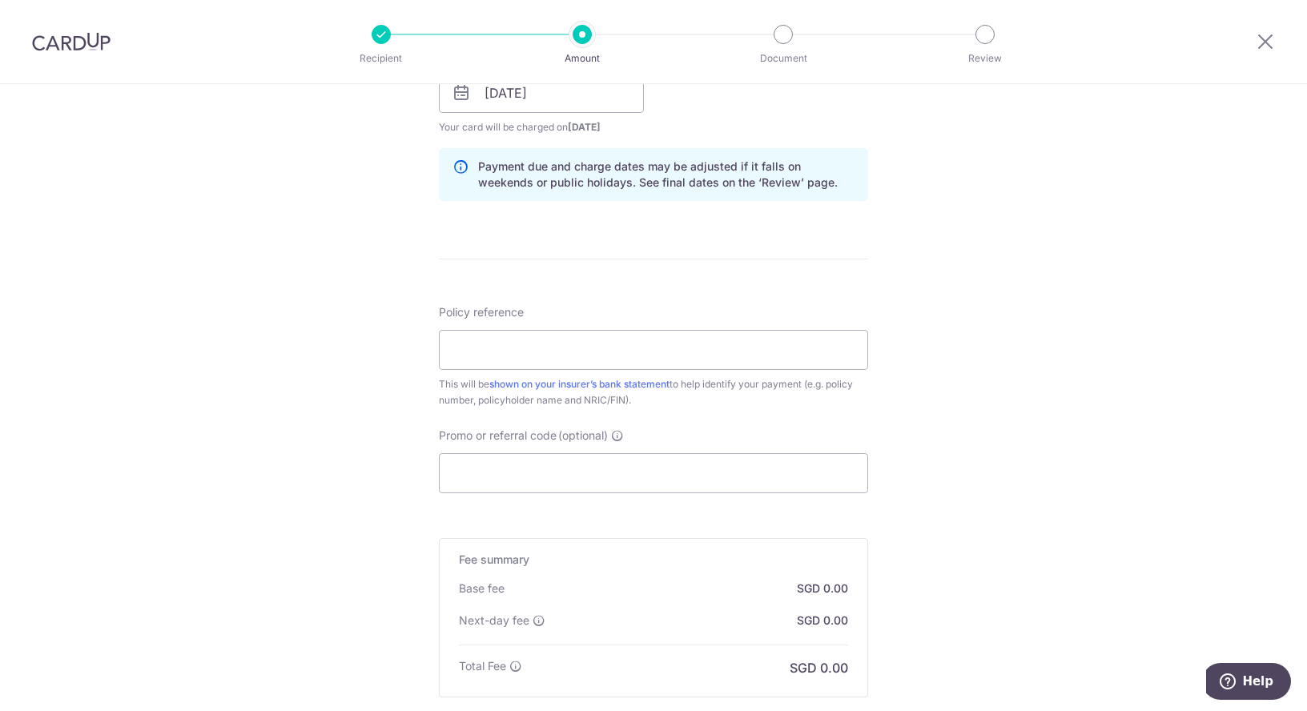
click at [70, 52] on div at bounding box center [71, 41] width 143 height 83
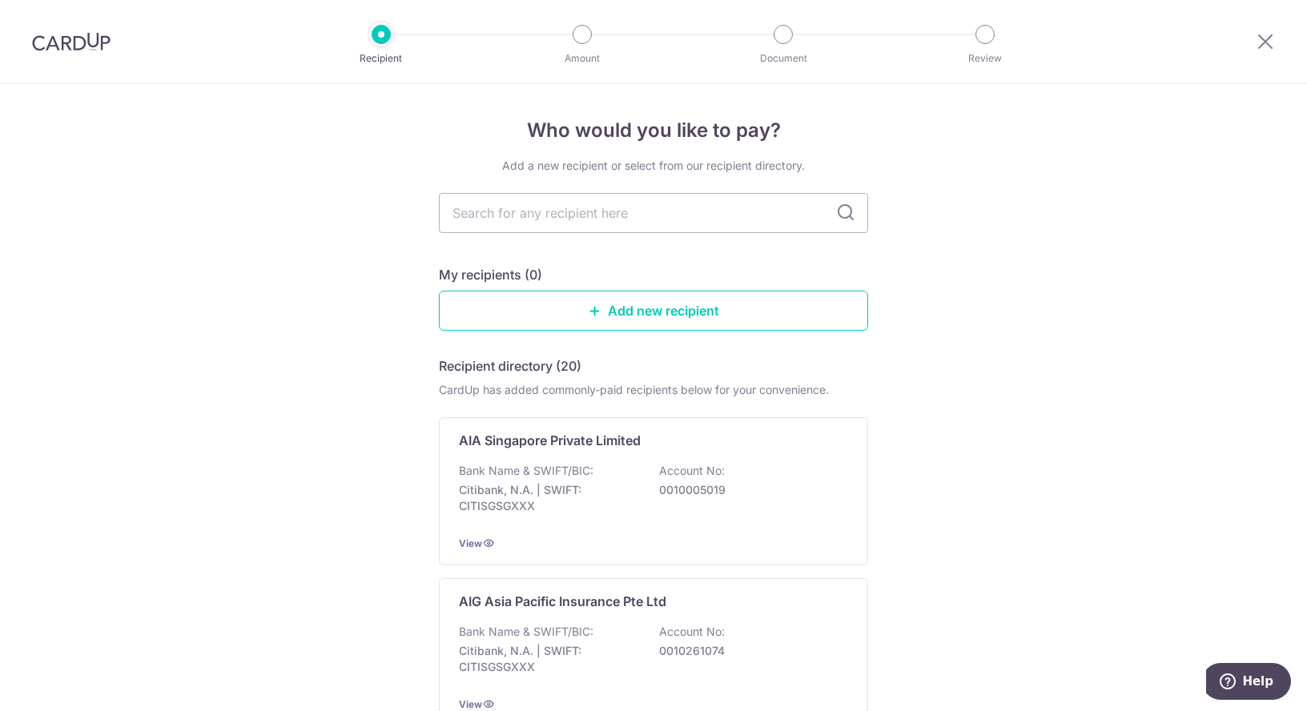
click at [48, 41] on img at bounding box center [71, 41] width 78 height 19
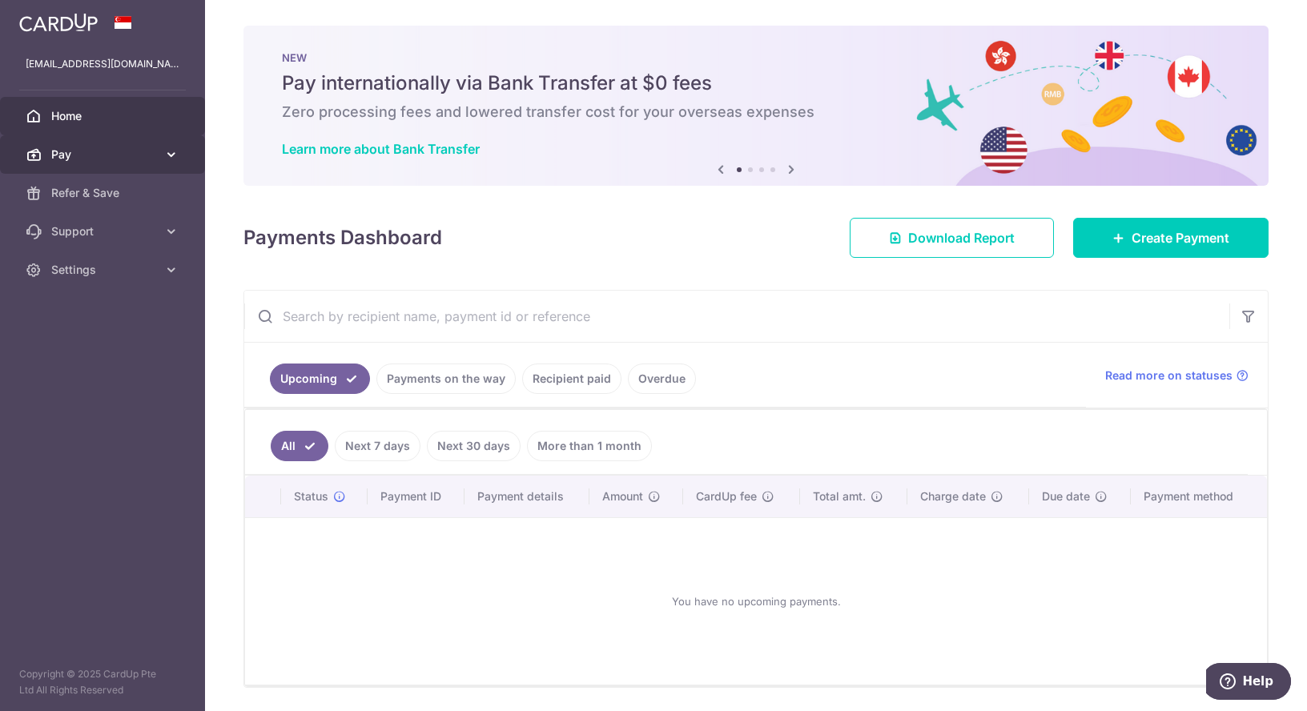
click at [72, 151] on span "Pay" at bounding box center [104, 155] width 106 height 16
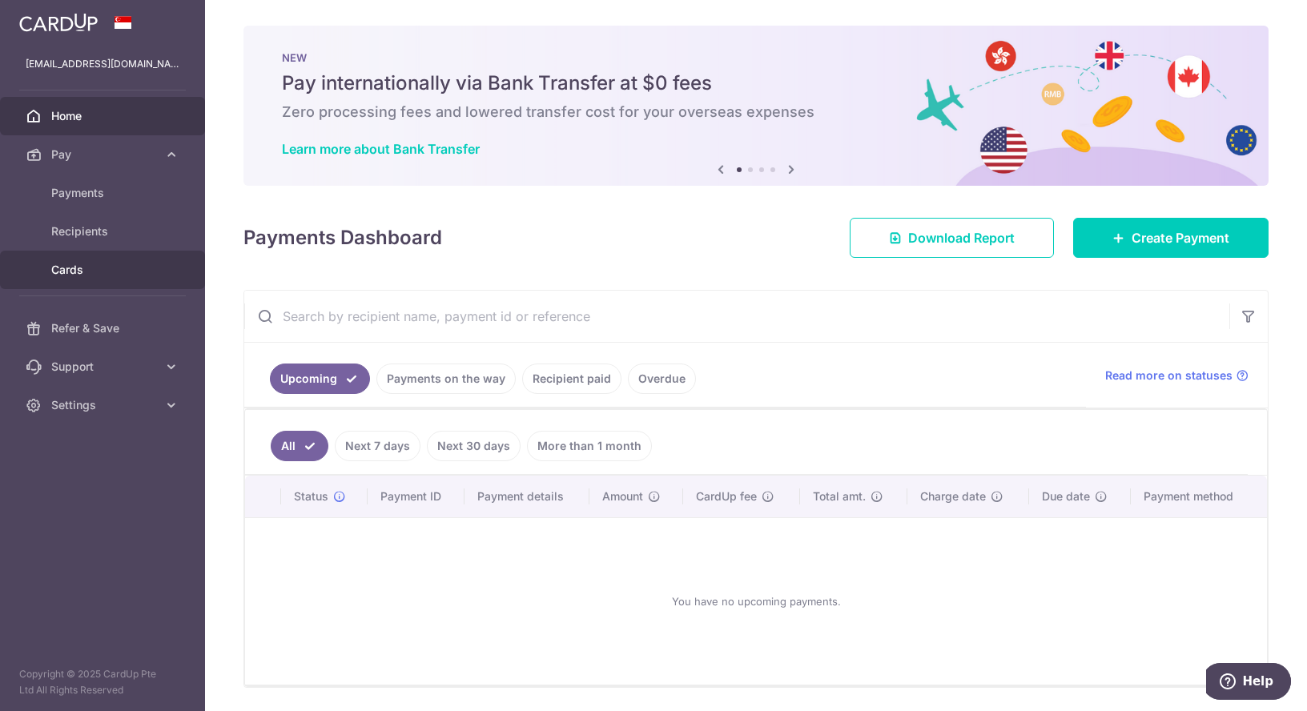
click at [94, 281] on link "Cards" at bounding box center [102, 270] width 205 height 38
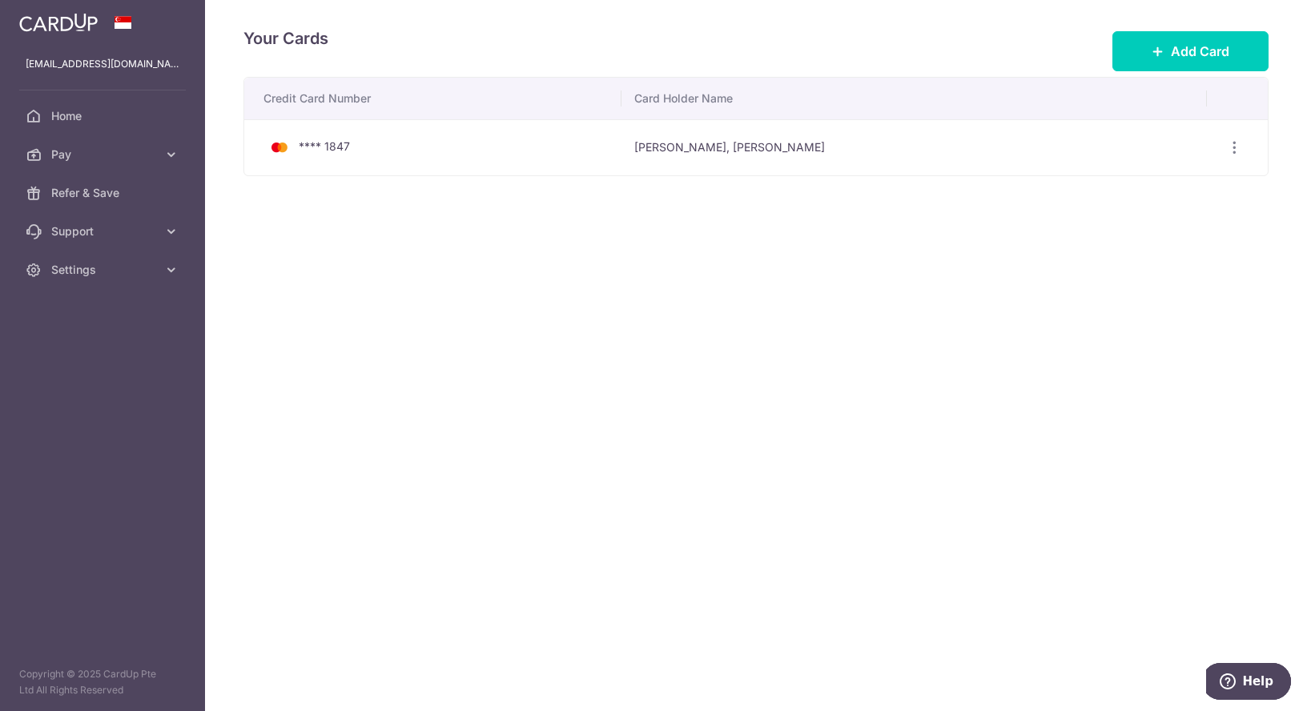
click at [1183, 24] on div "Your Cards Add Card Credit Card Number Card Holder Name **** 1847 Zhi Ping, Jus…" at bounding box center [756, 355] width 1102 height 711
click at [1179, 45] on span "Add Card" at bounding box center [1200, 51] width 58 height 19
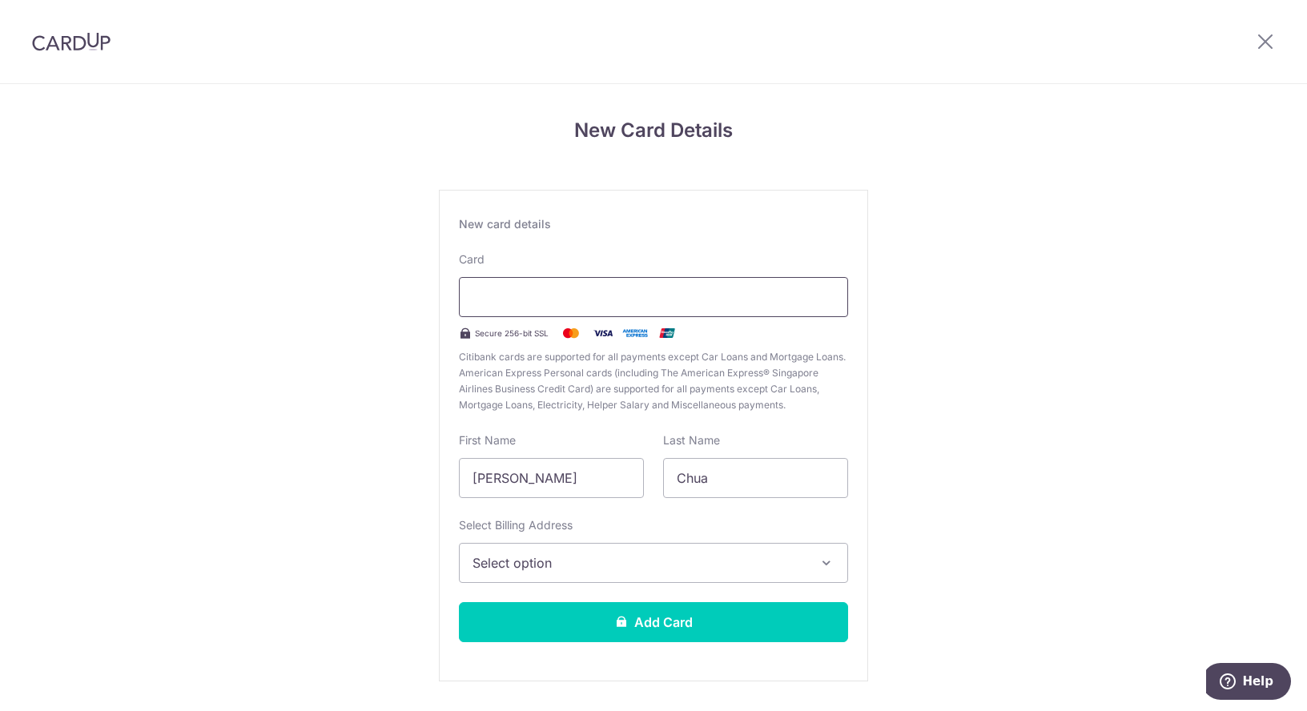
click at [735, 307] on div at bounding box center [653, 297] width 389 height 40
click at [662, 549] on button "Select option" at bounding box center [653, 563] width 389 height 40
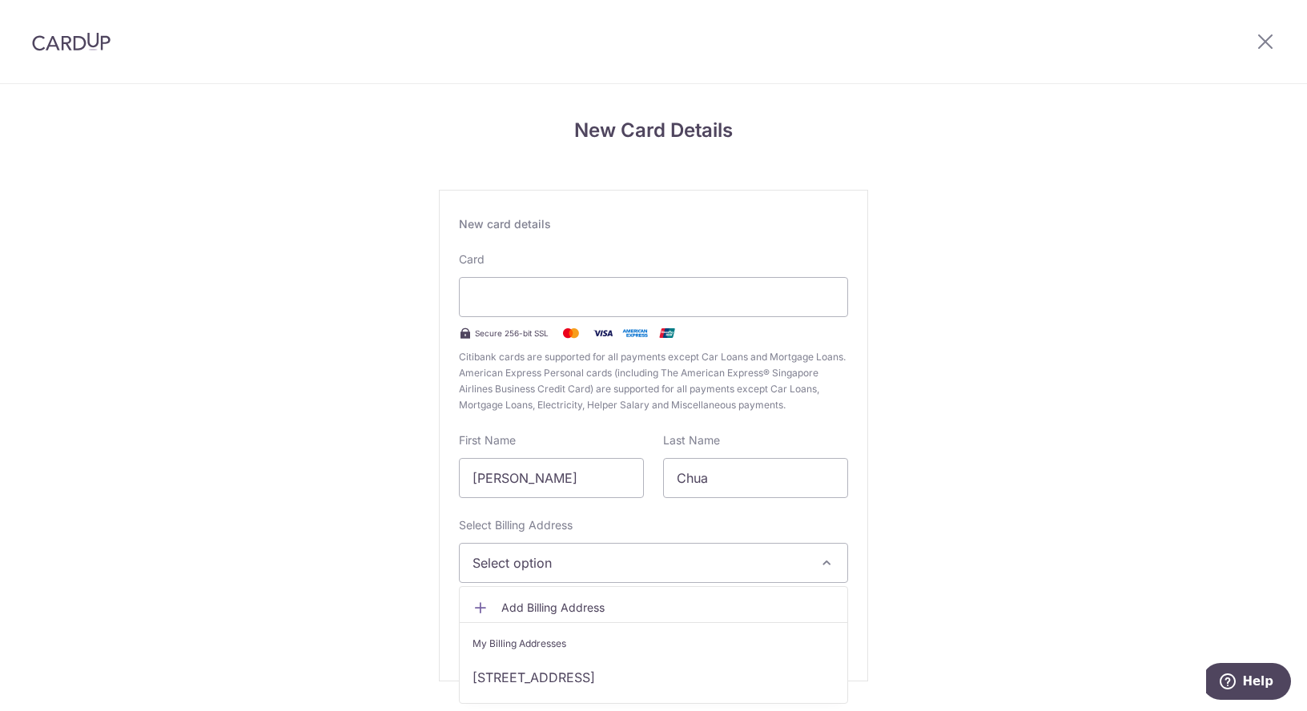
scroll to position [43, 0]
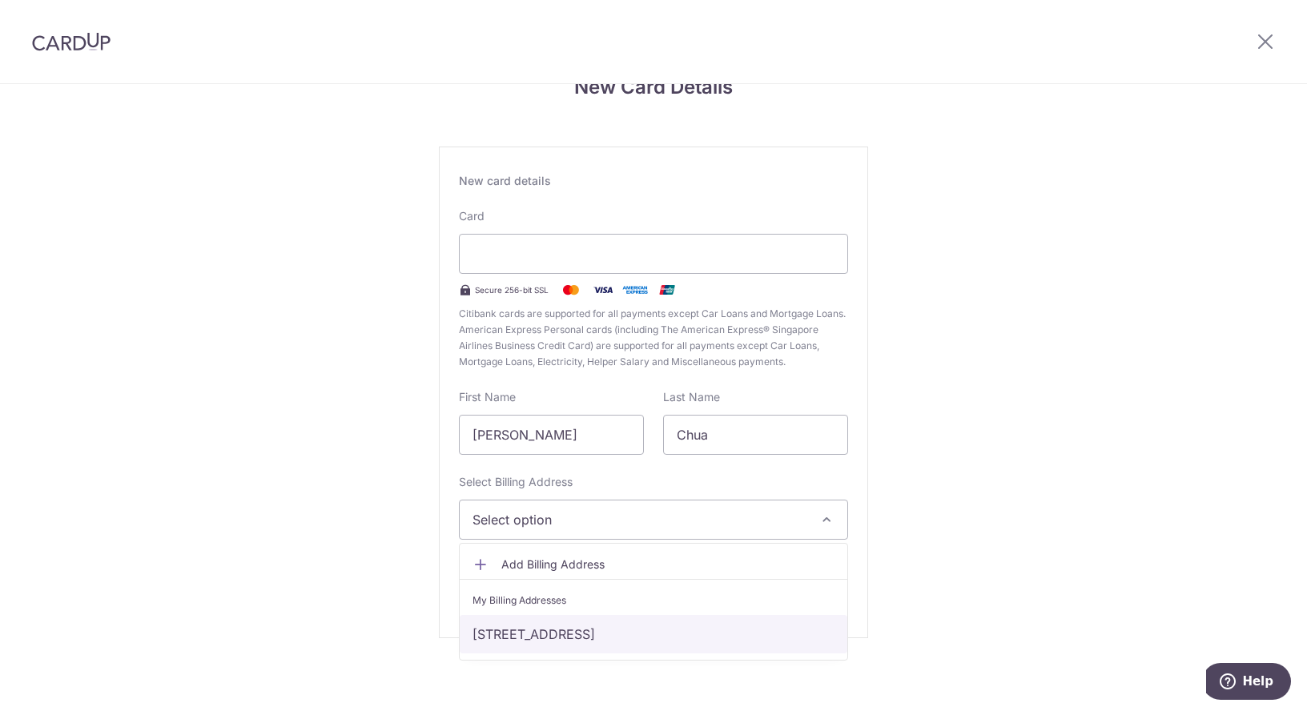
click at [679, 618] on link "[STREET_ADDRESS]" at bounding box center [654, 634] width 388 height 38
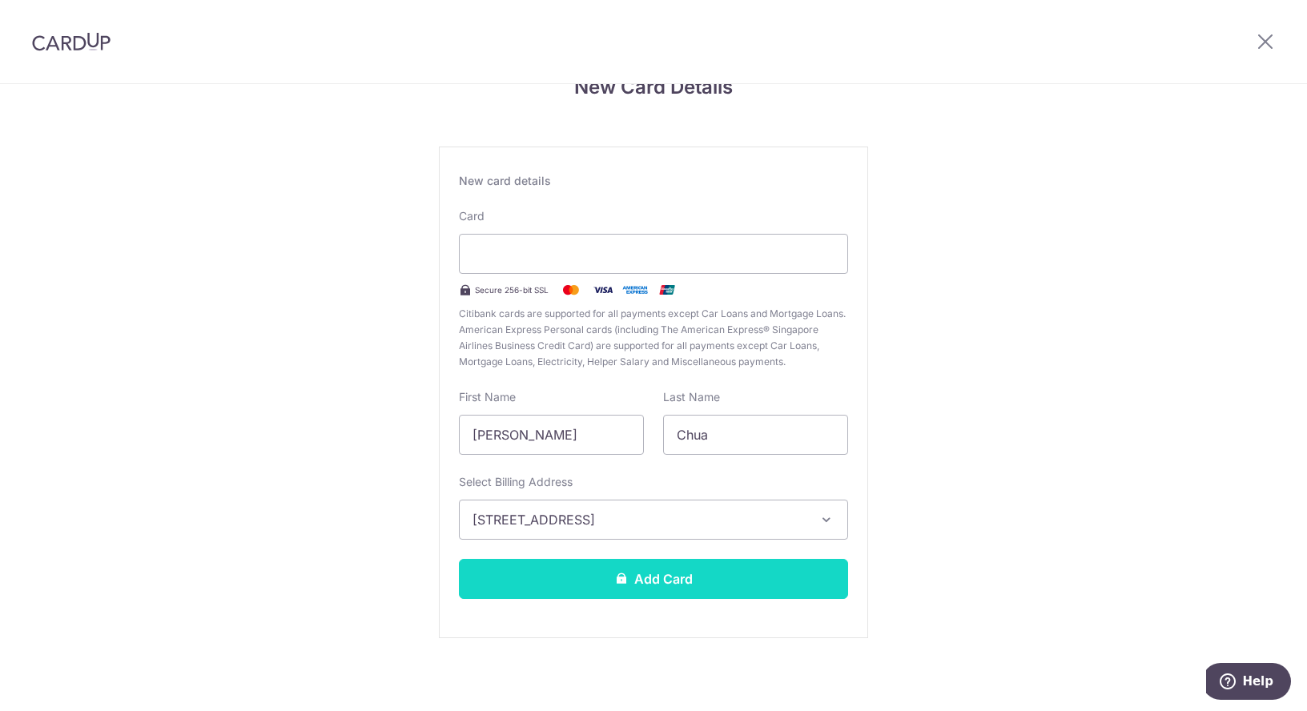
click at [638, 577] on button "Add Card" at bounding box center [653, 579] width 389 height 40
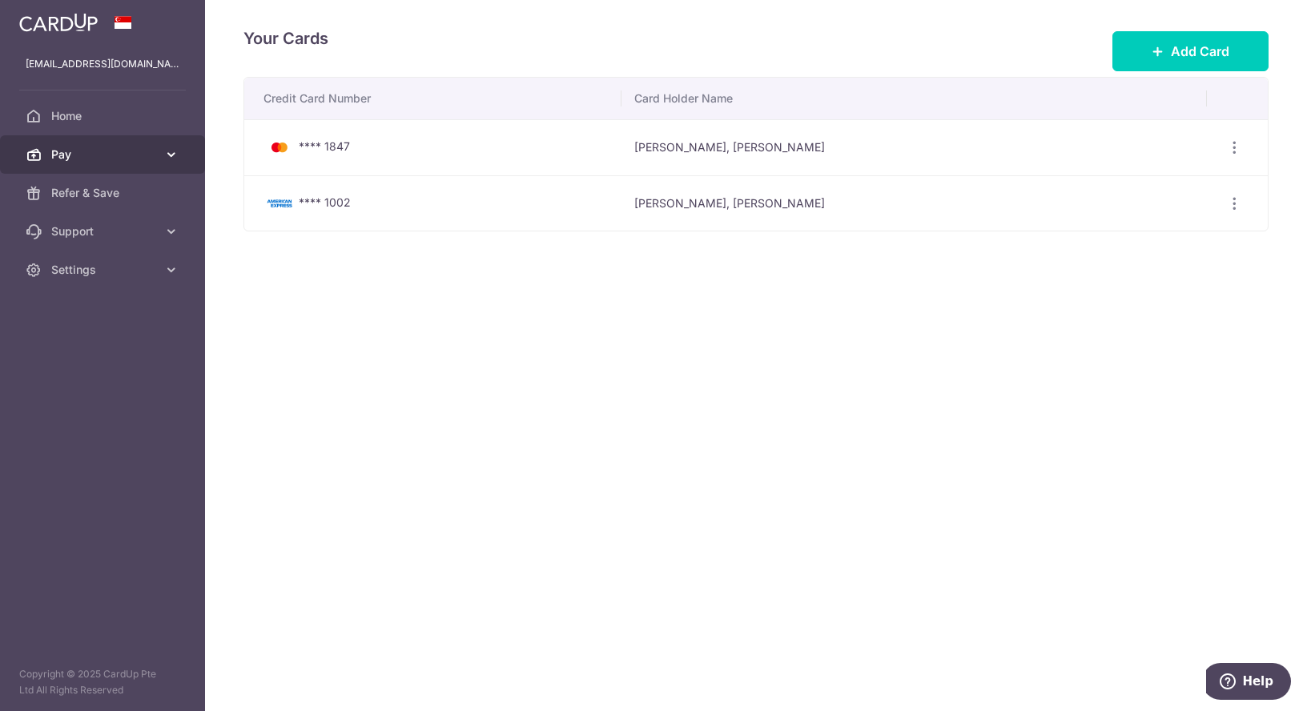
click at [153, 167] on link "Pay" at bounding box center [102, 154] width 205 height 38
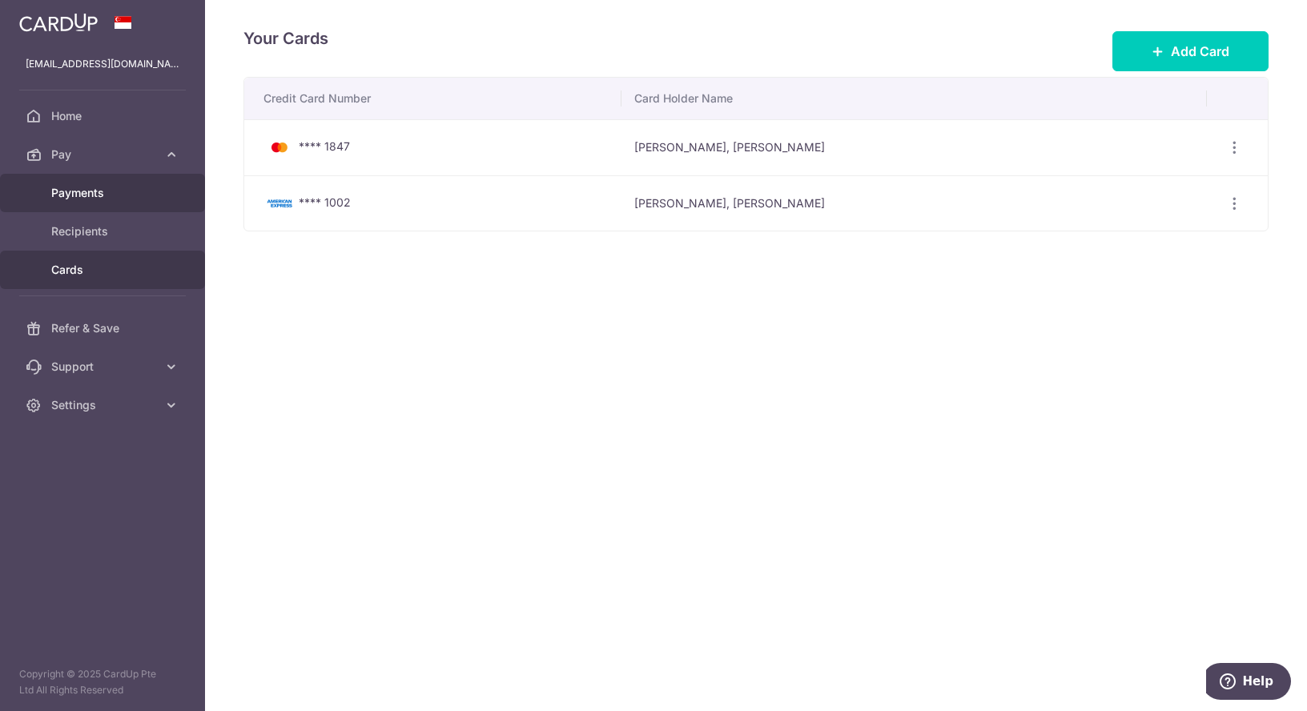
click at [103, 203] on link "Payments" at bounding box center [102, 193] width 205 height 38
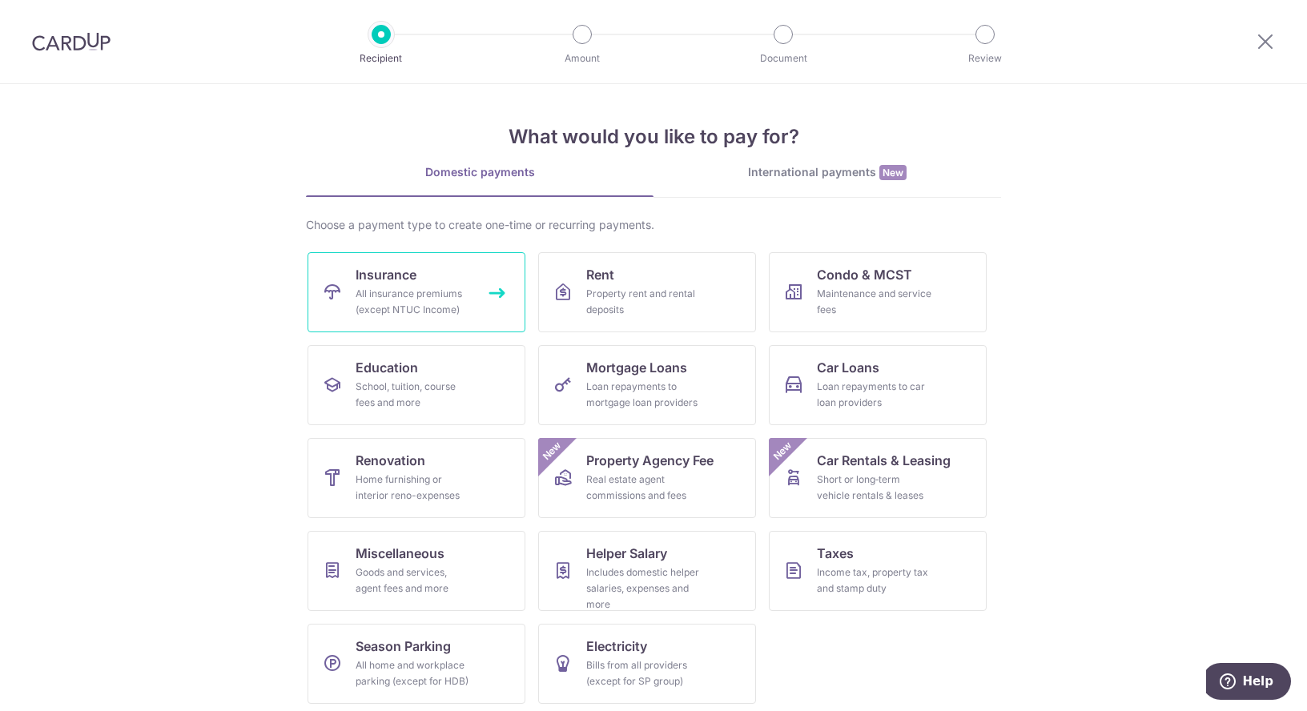
click at [387, 280] on span "Insurance" at bounding box center [386, 274] width 61 height 19
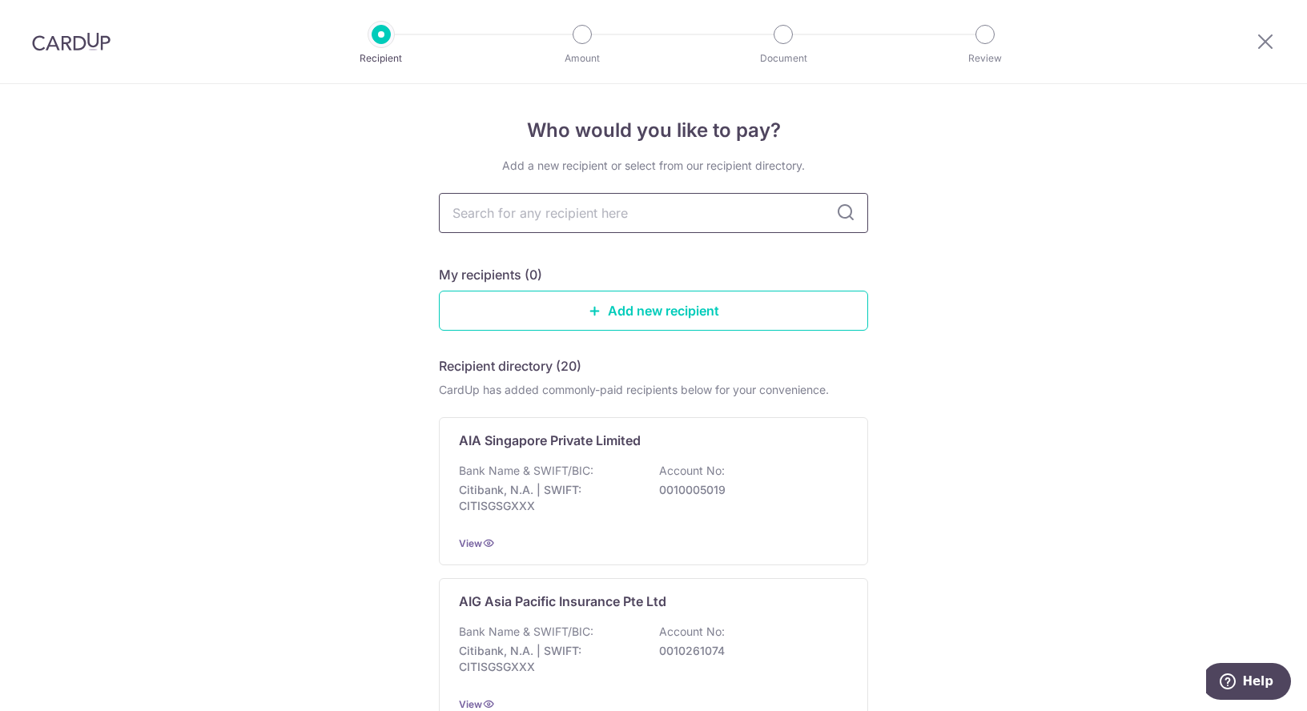
click at [577, 208] on input "text" at bounding box center [653, 213] width 429 height 40
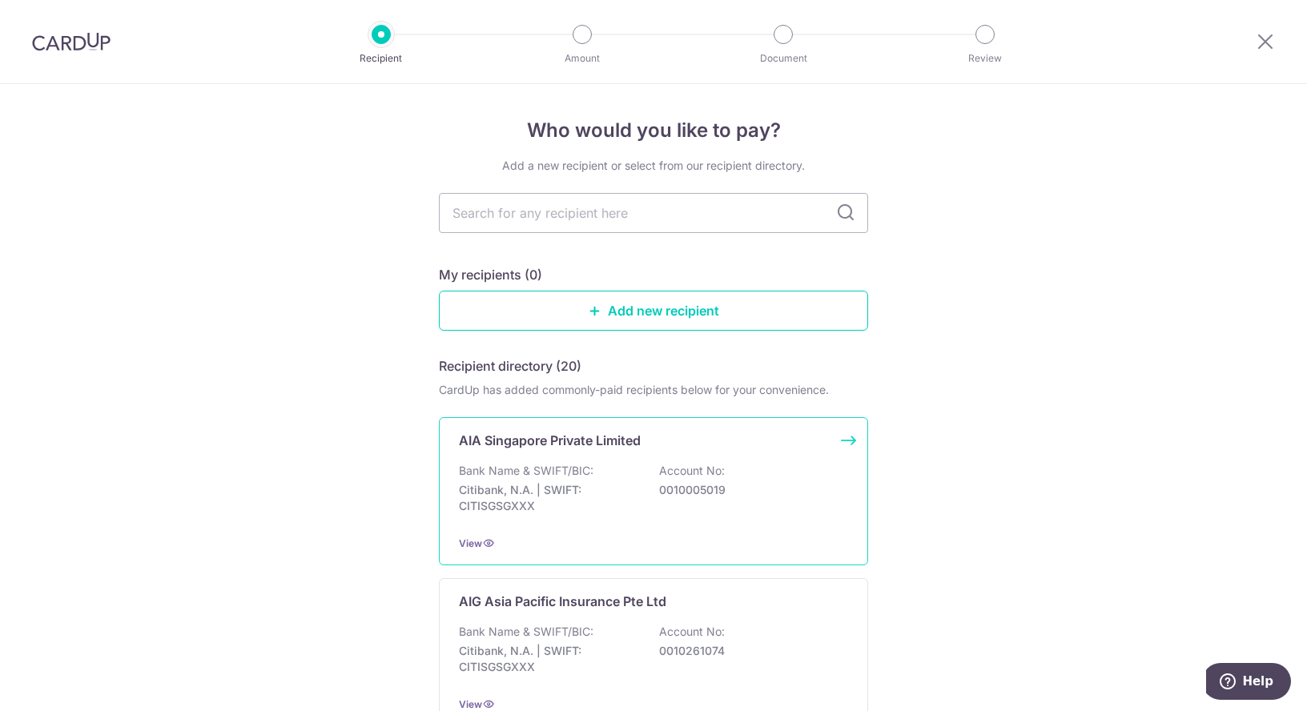
click at [629, 467] on div "Bank Name & SWIFT/BIC: Citibank, N.A. | SWIFT: CITISGSGXXX Account No: 00100050…" at bounding box center [653, 492] width 389 height 59
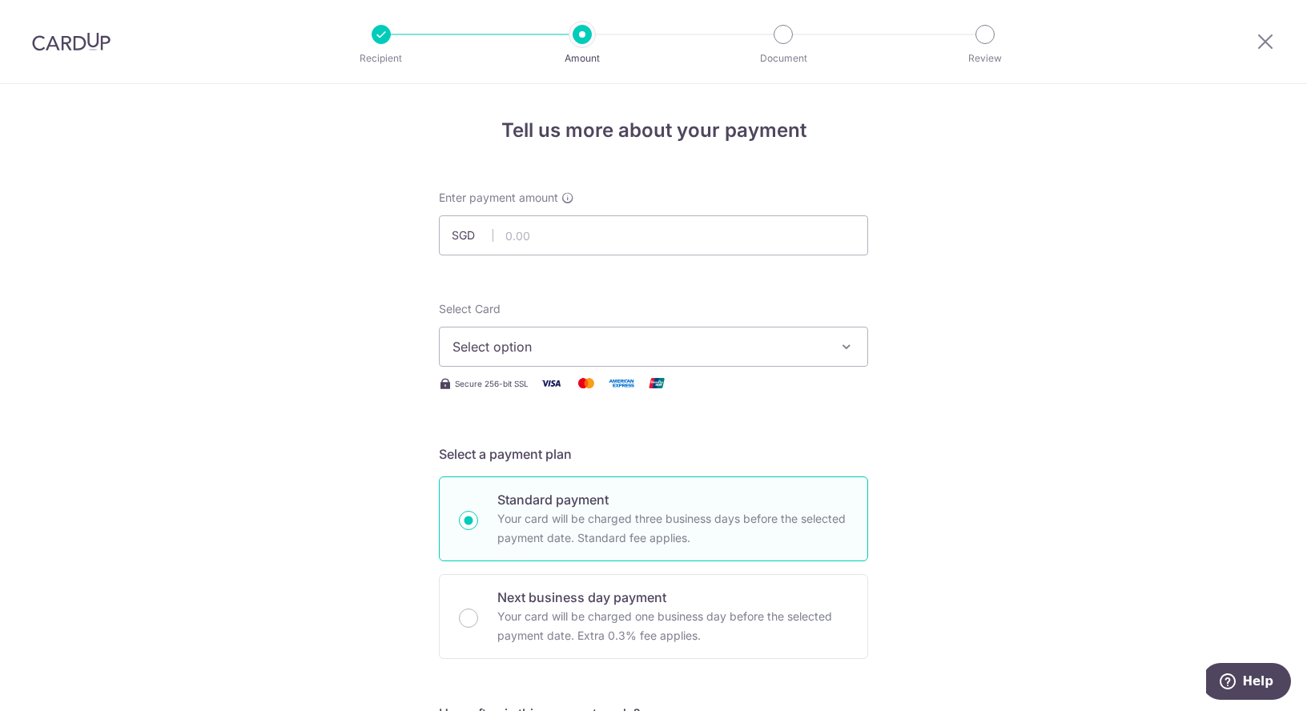
click at [542, 364] on button "Select option" at bounding box center [653, 347] width 429 height 40
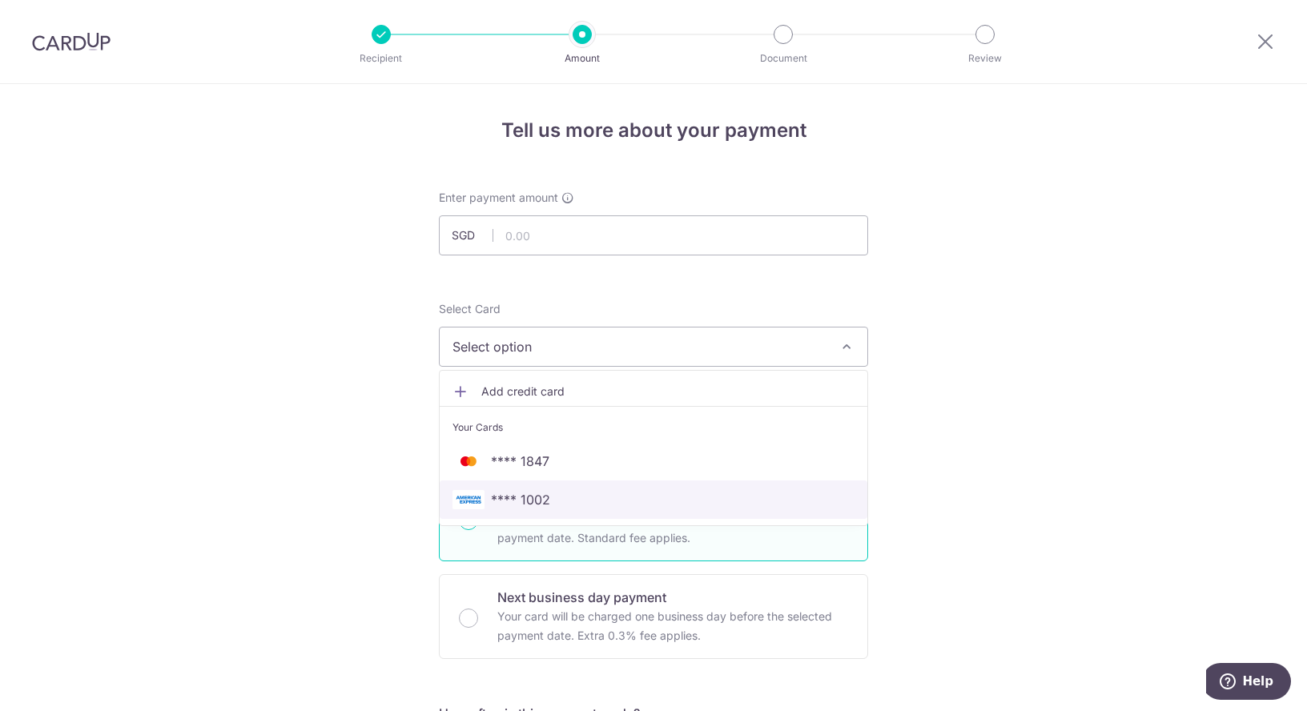
click at [542, 502] on span "**** 1002" at bounding box center [520, 499] width 59 height 19
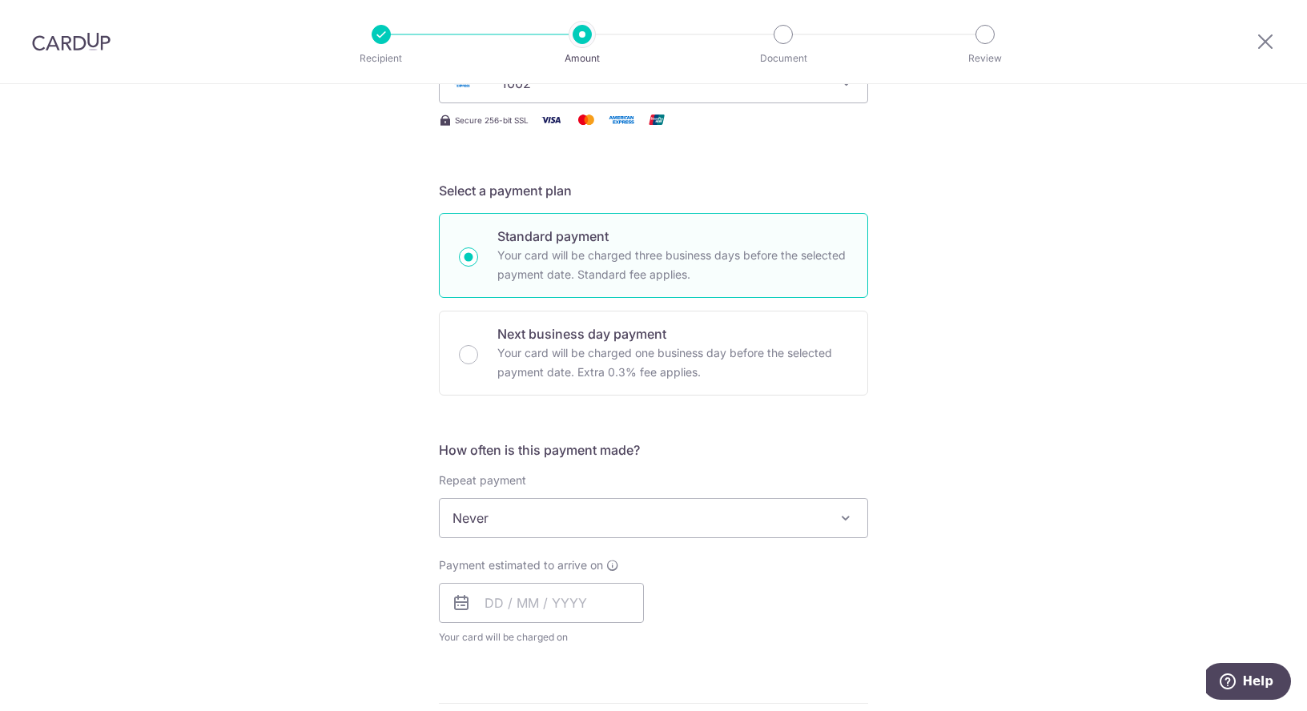
scroll to position [287, 0]
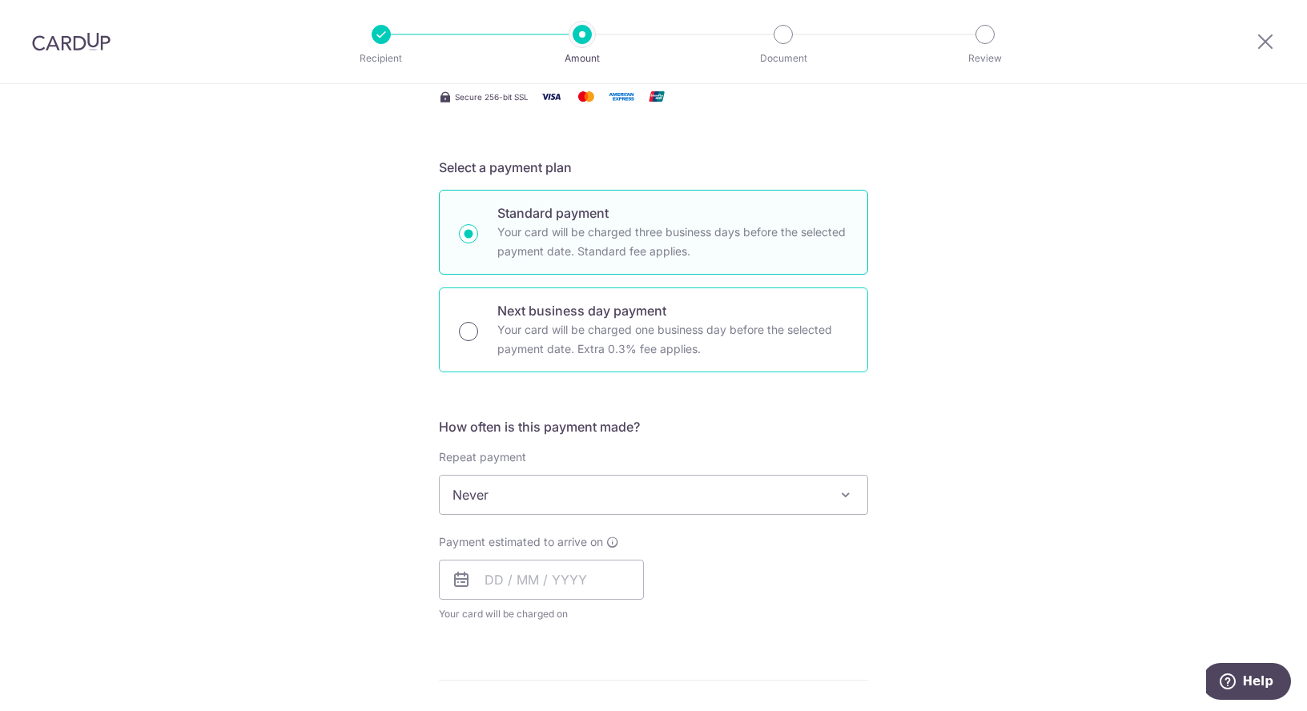
click at [477, 333] on input "Next business day payment Your card will be charged one business day before the…" at bounding box center [468, 331] width 19 height 19
radio input "true"
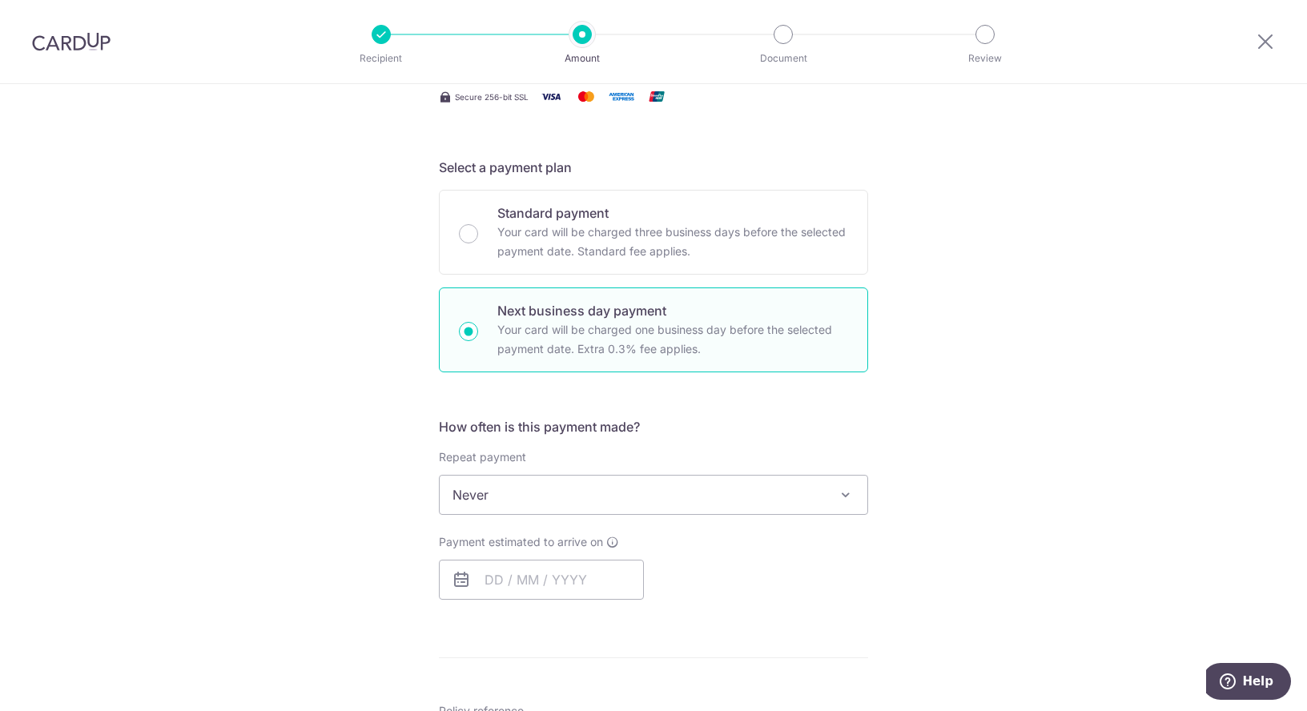
scroll to position [505, 0]
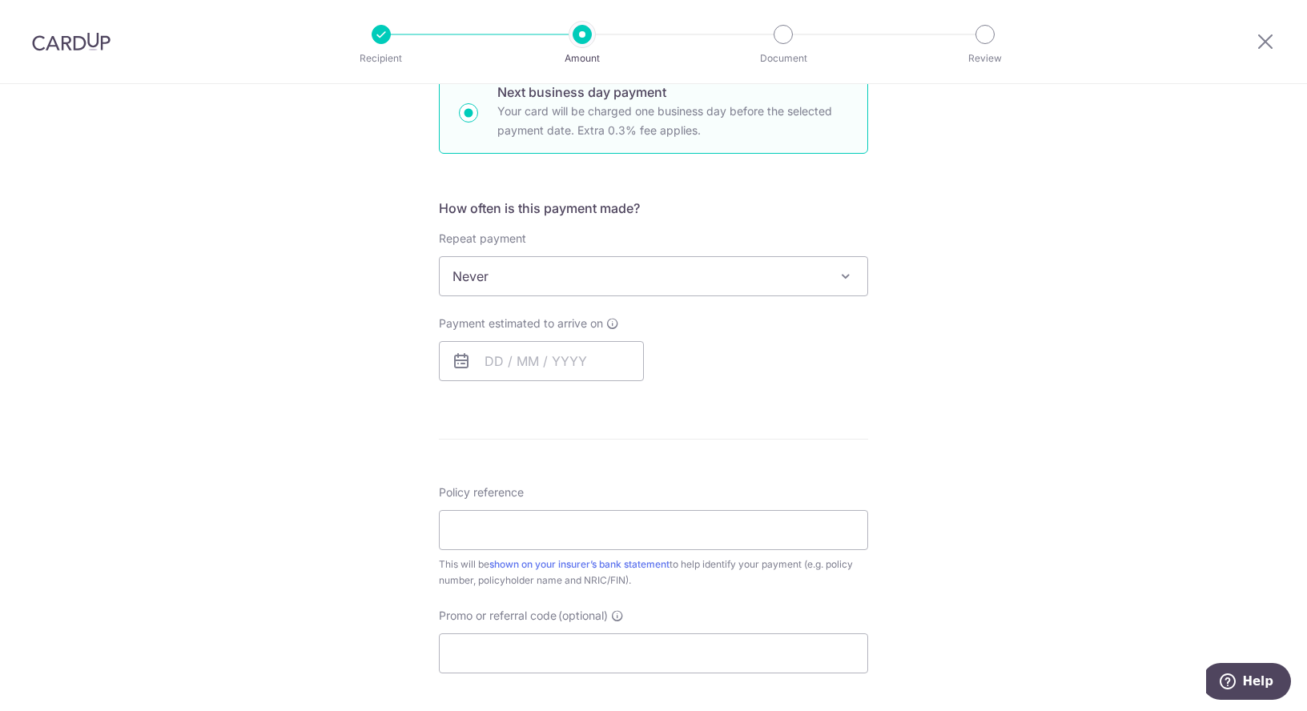
click at [568, 271] on span "Never" at bounding box center [654, 276] width 428 height 38
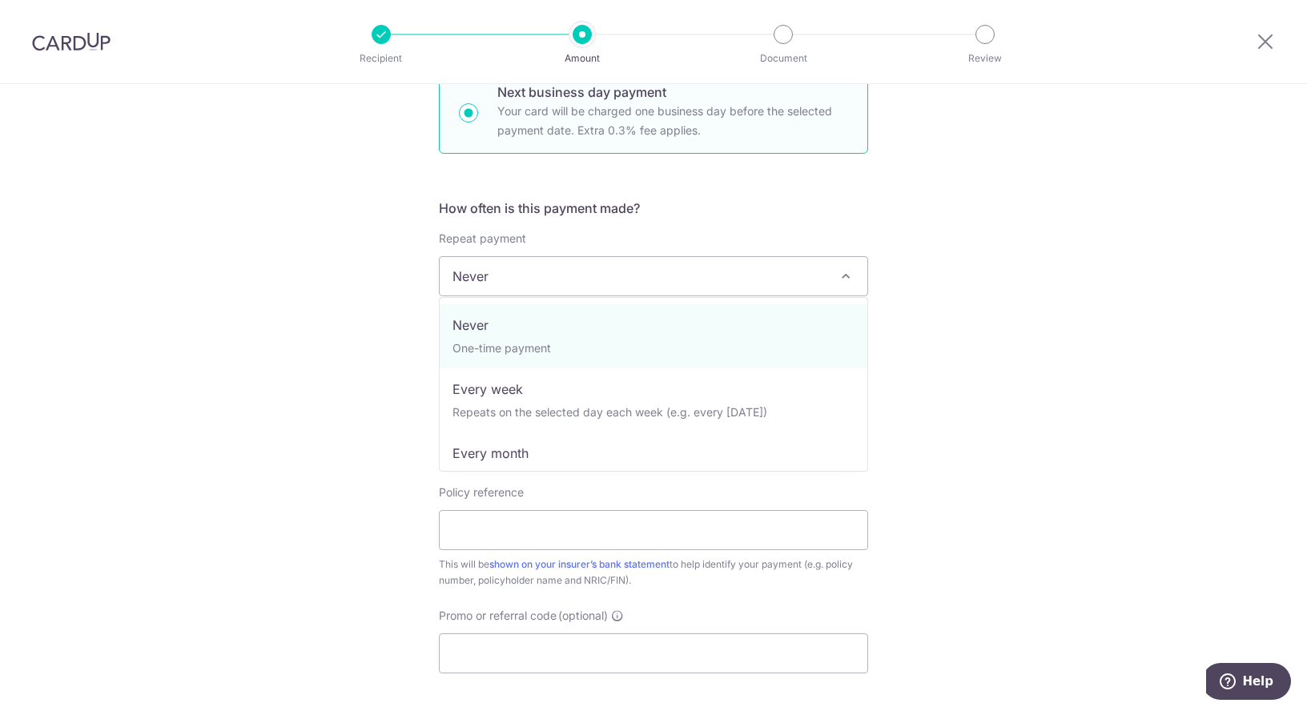
click at [314, 270] on div "Tell us more about your payment Enter payment amount SGD Select Card **** 1002 …" at bounding box center [653, 331] width 1307 height 1504
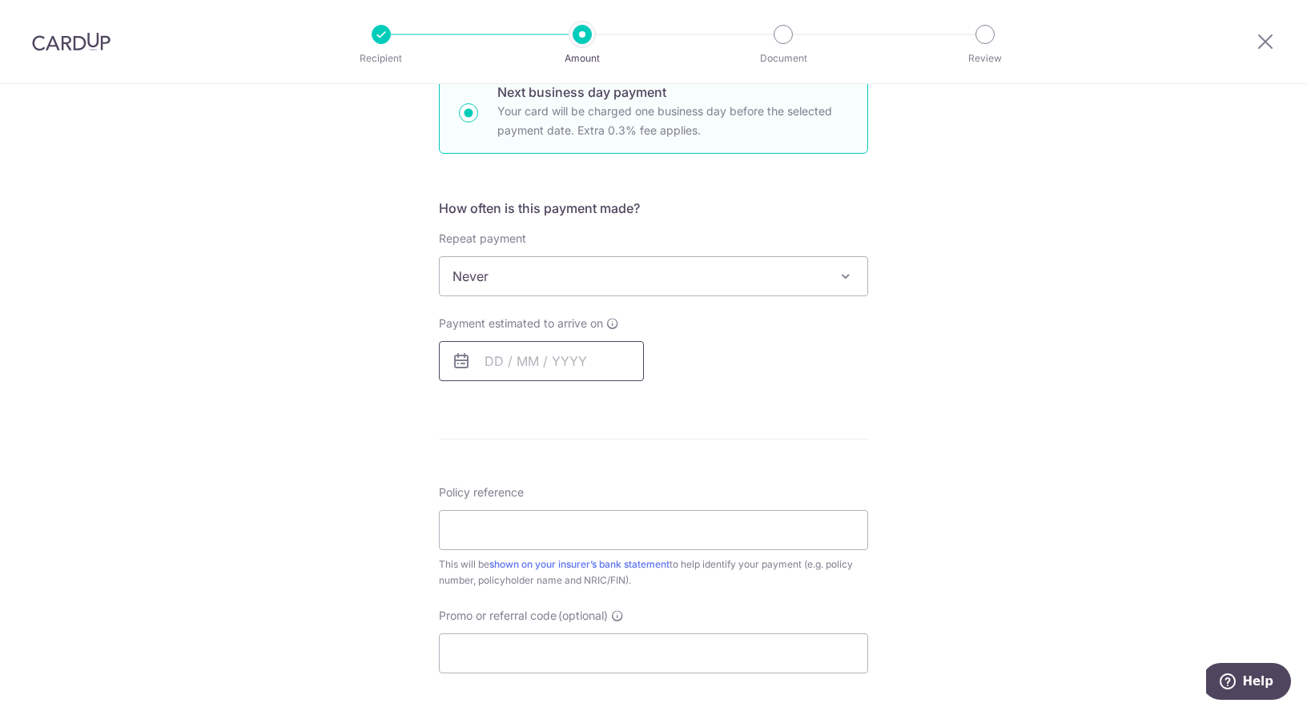
click at [568, 366] on input "text" at bounding box center [541, 361] width 205 height 40
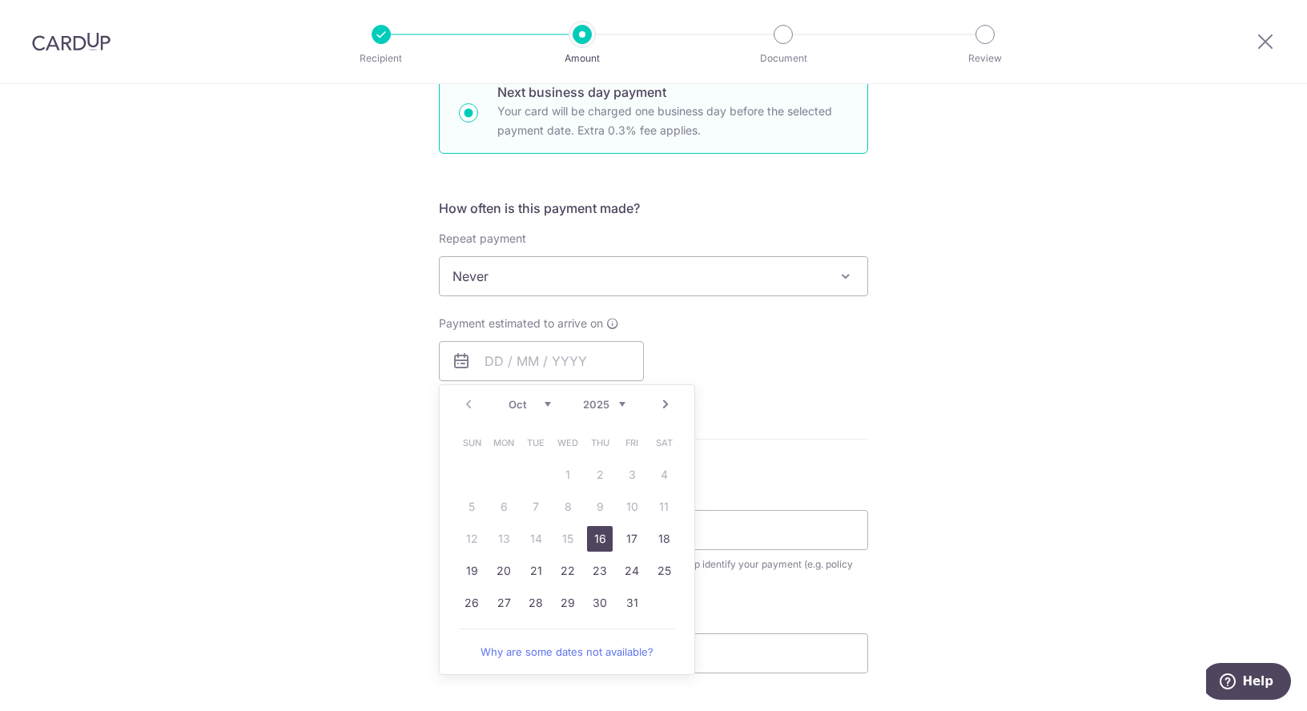
click at [605, 533] on link "16" at bounding box center [600, 539] width 26 height 26
type input "16/10/2025"
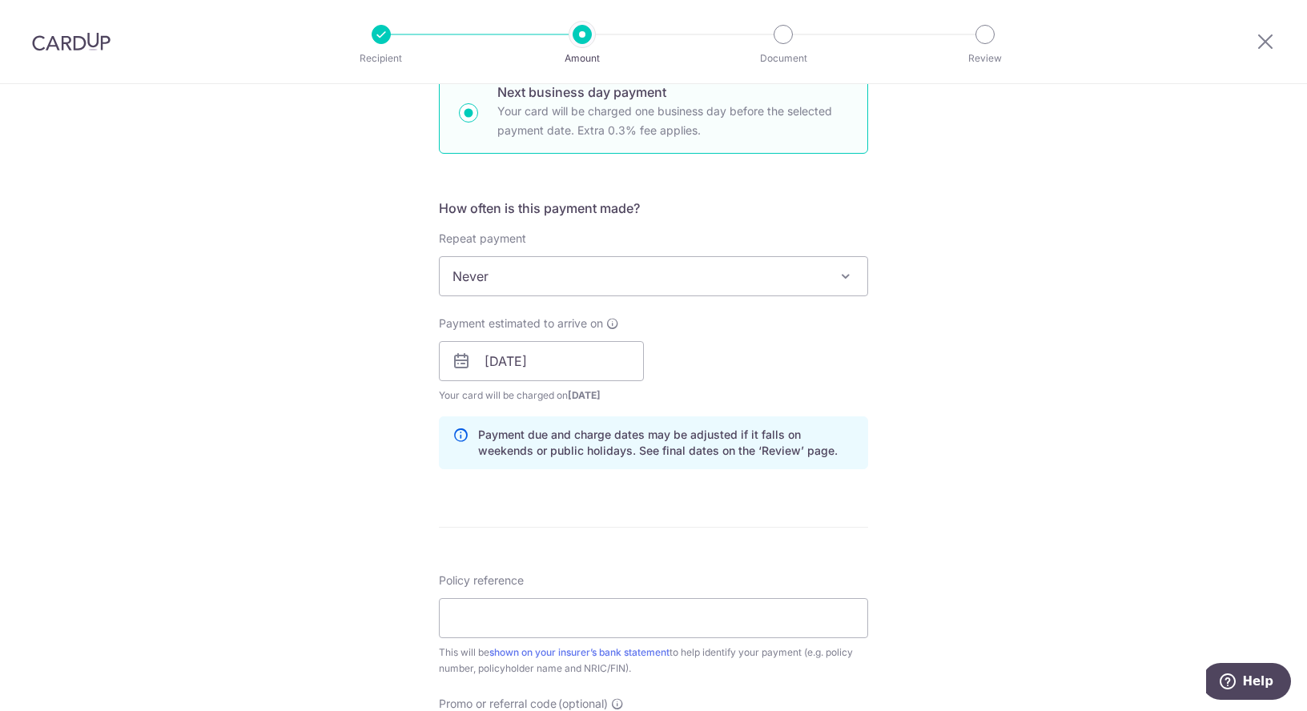
click at [707, 433] on p "Payment due and charge dates may be adjusted if it falls on weekends or public …" at bounding box center [666, 443] width 376 height 32
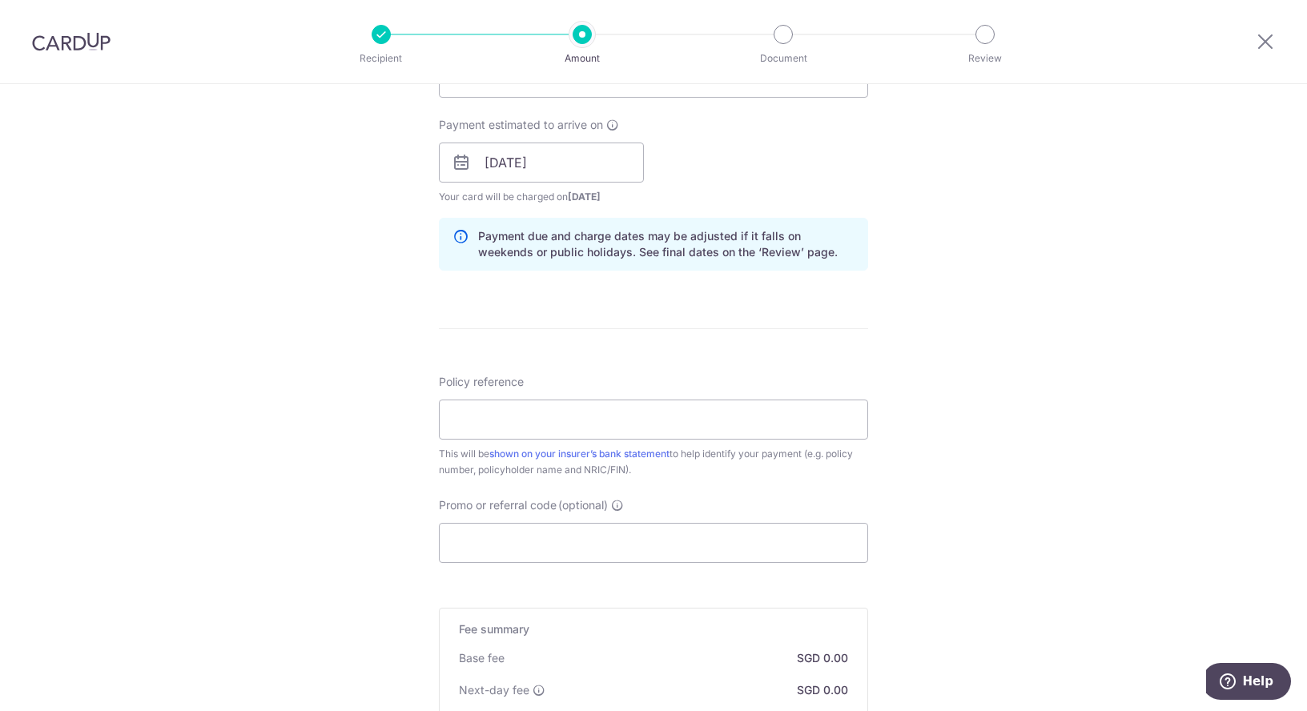
scroll to position [707, 0]
click at [527, 536] on input "Promo or referral code (optional)" at bounding box center [653, 540] width 429 height 40
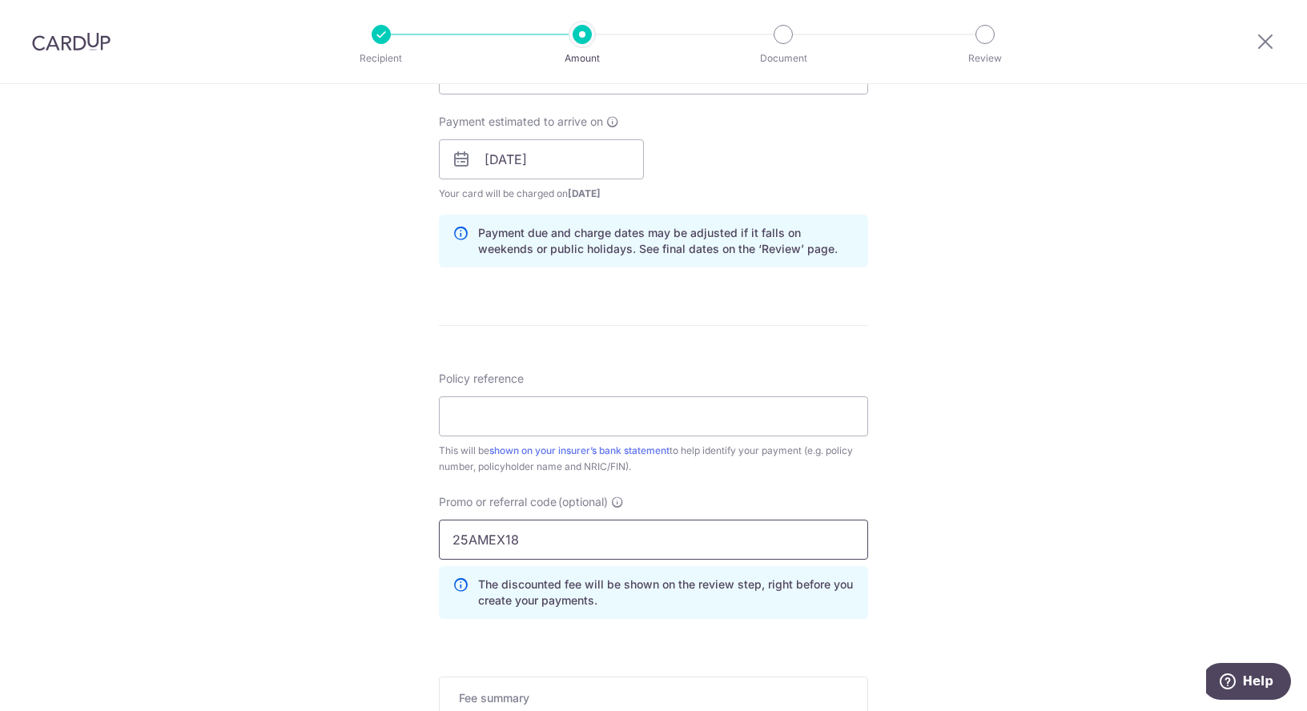
type input "25AMEX18"
click at [326, 485] on div "Tell us more about your payment Enter payment amount SGD Select Card **** 1002 …" at bounding box center [653, 209] width 1307 height 1664
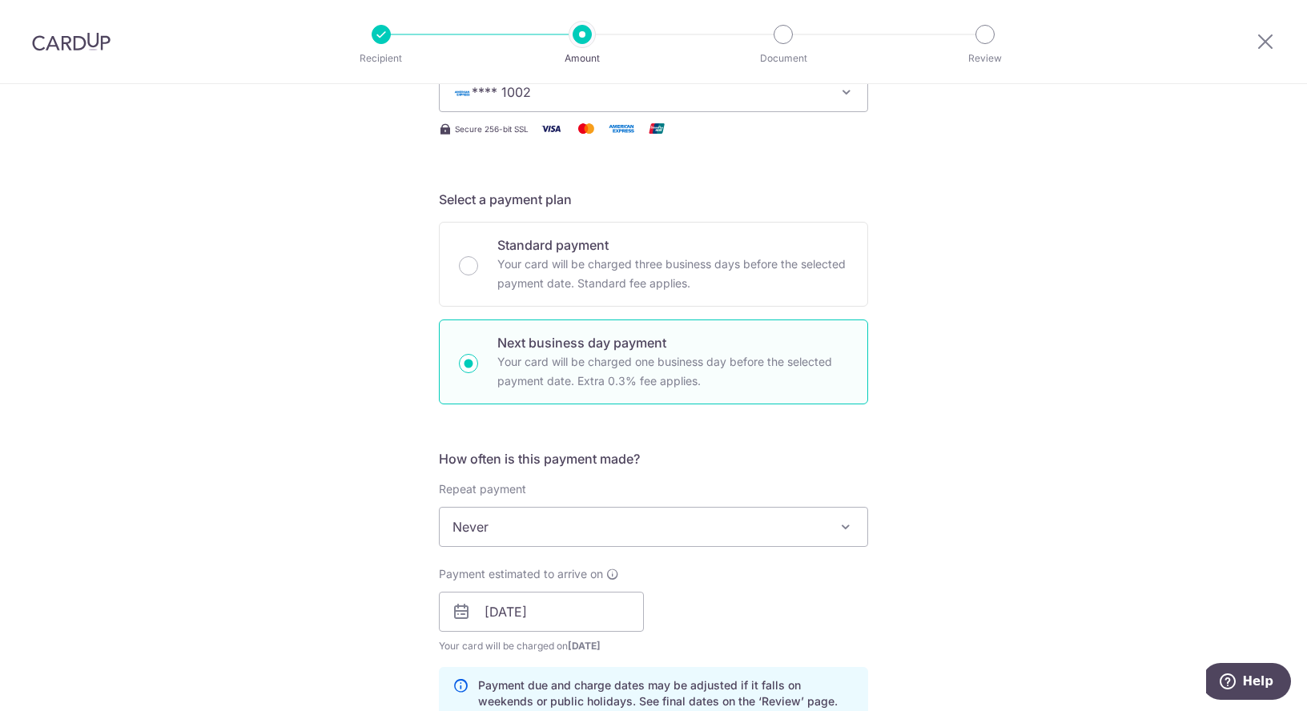
scroll to position [0, 0]
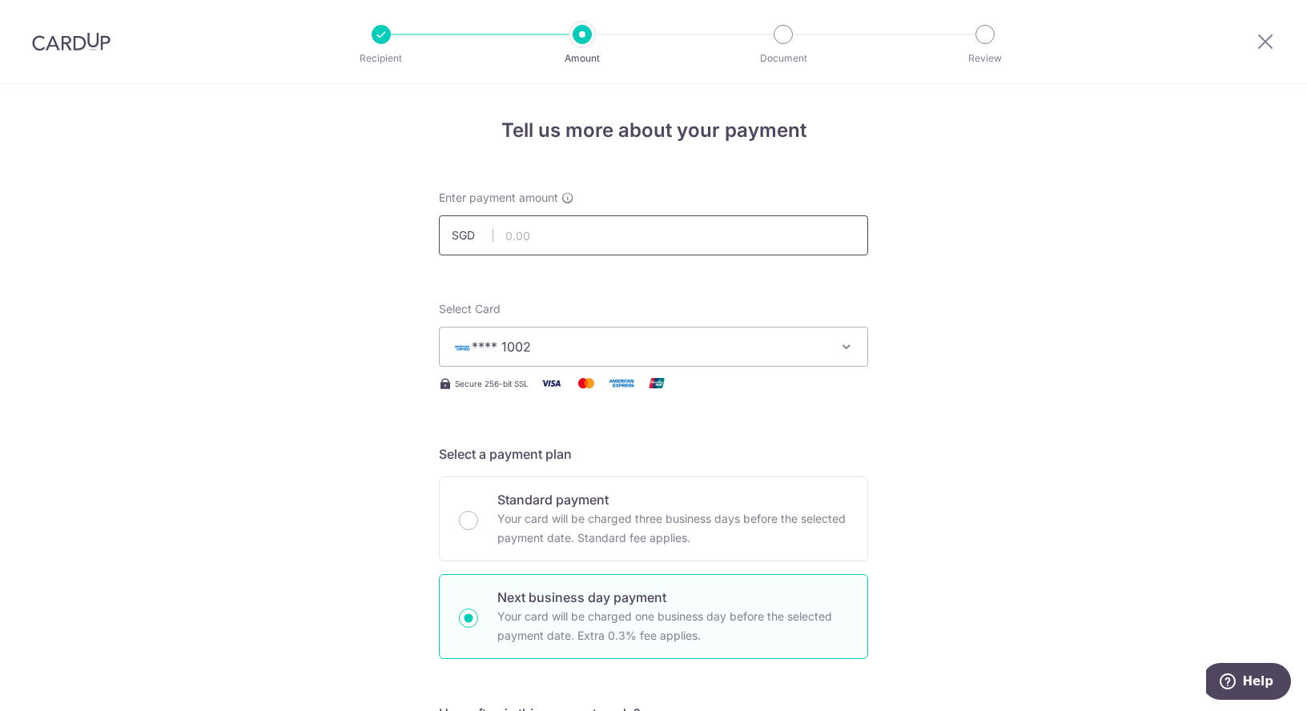
click at [585, 246] on input "text" at bounding box center [653, 235] width 429 height 40
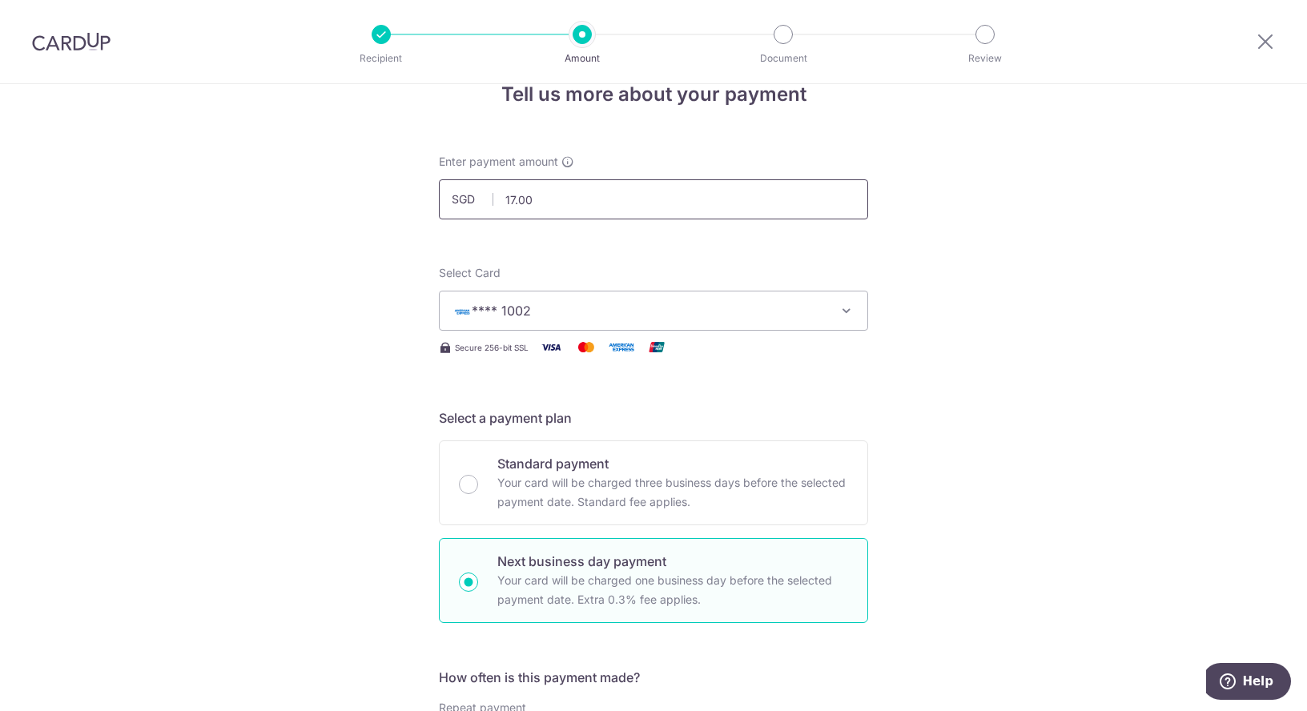
scroll to position [36, 0]
type input "1"
click at [1262, 42] on icon at bounding box center [1265, 41] width 19 height 20
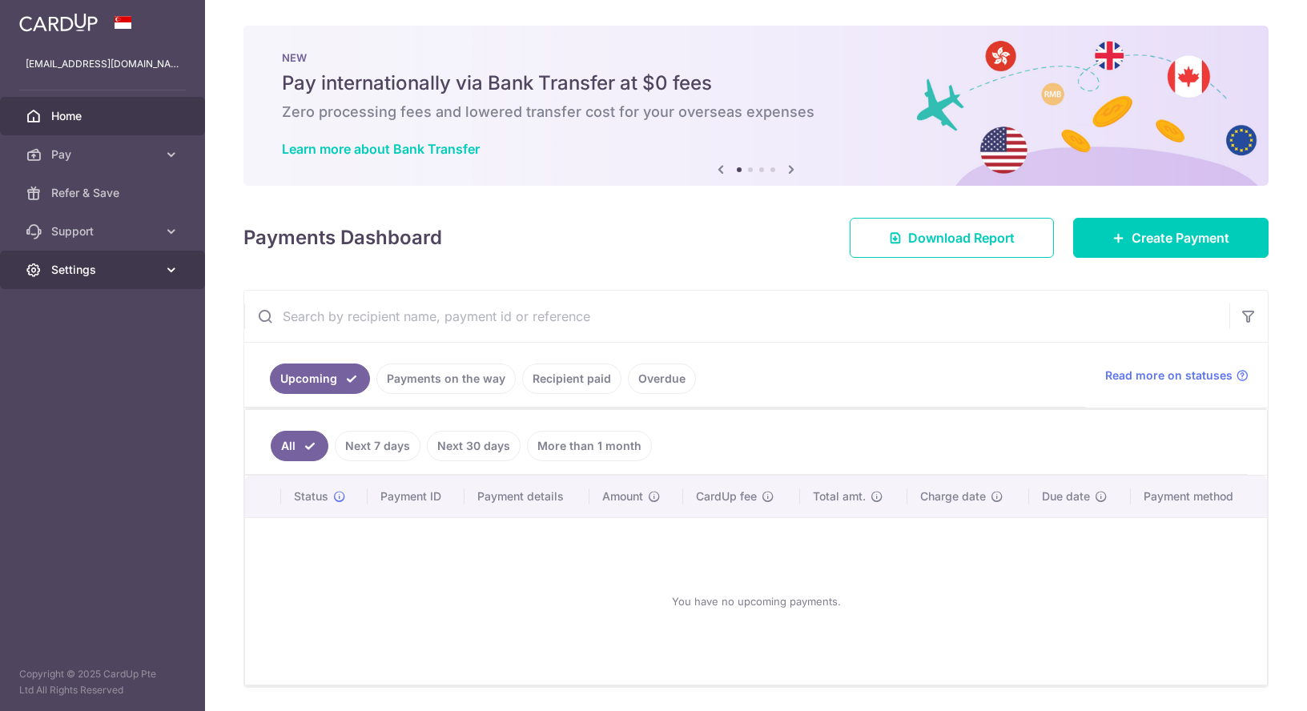
click at [130, 266] on span "Settings" at bounding box center [104, 270] width 106 height 16
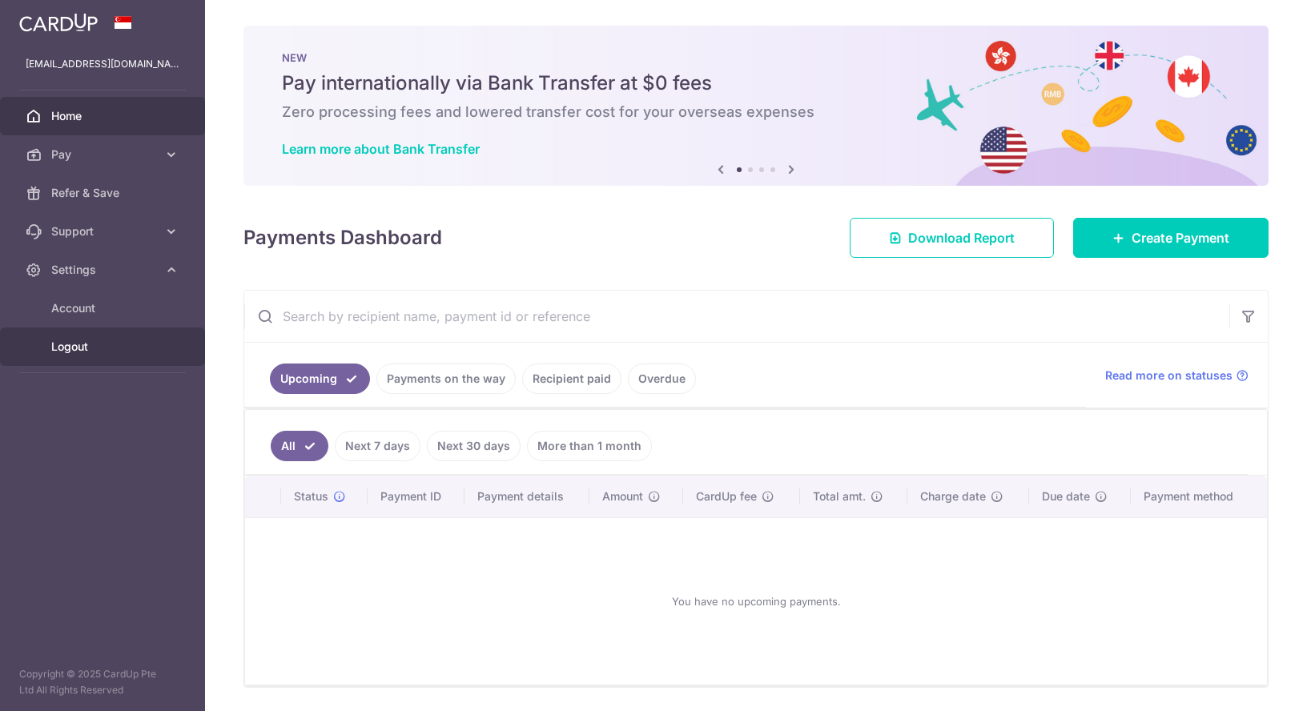
click at [71, 356] on link "Logout" at bounding box center [102, 347] width 205 height 38
